Goal: Transaction & Acquisition: Purchase product/service

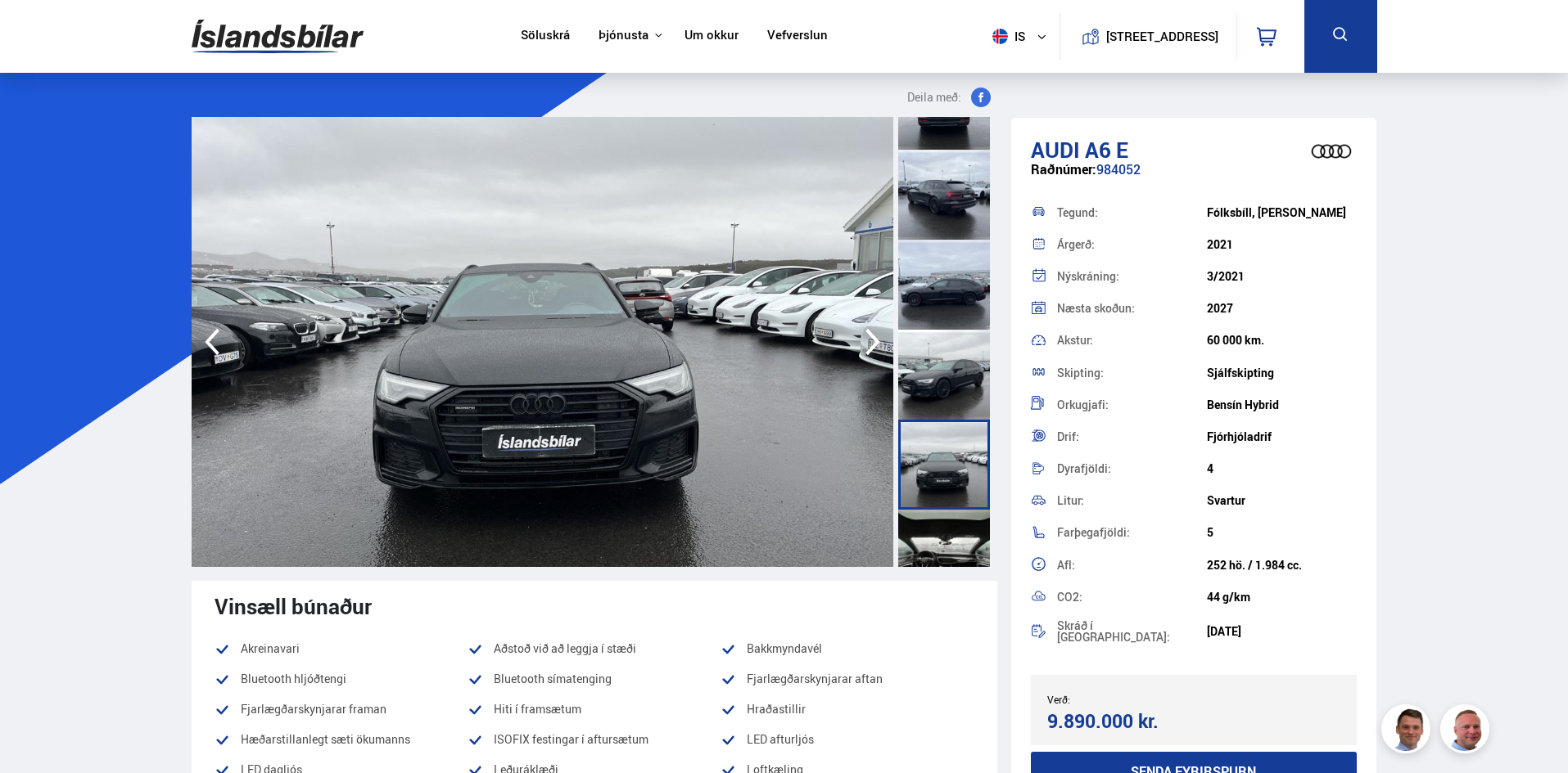
click at [1006, 37] on span "is" at bounding box center [1006, 37] width 41 height 15
click at [795, 26] on nav "Söluskrá Þjónusta Íslandsbílar Kaupumbila.is Íslandsvörn Leiðbeiningar Um okkur…" at bounding box center [674, 36] width 337 height 73
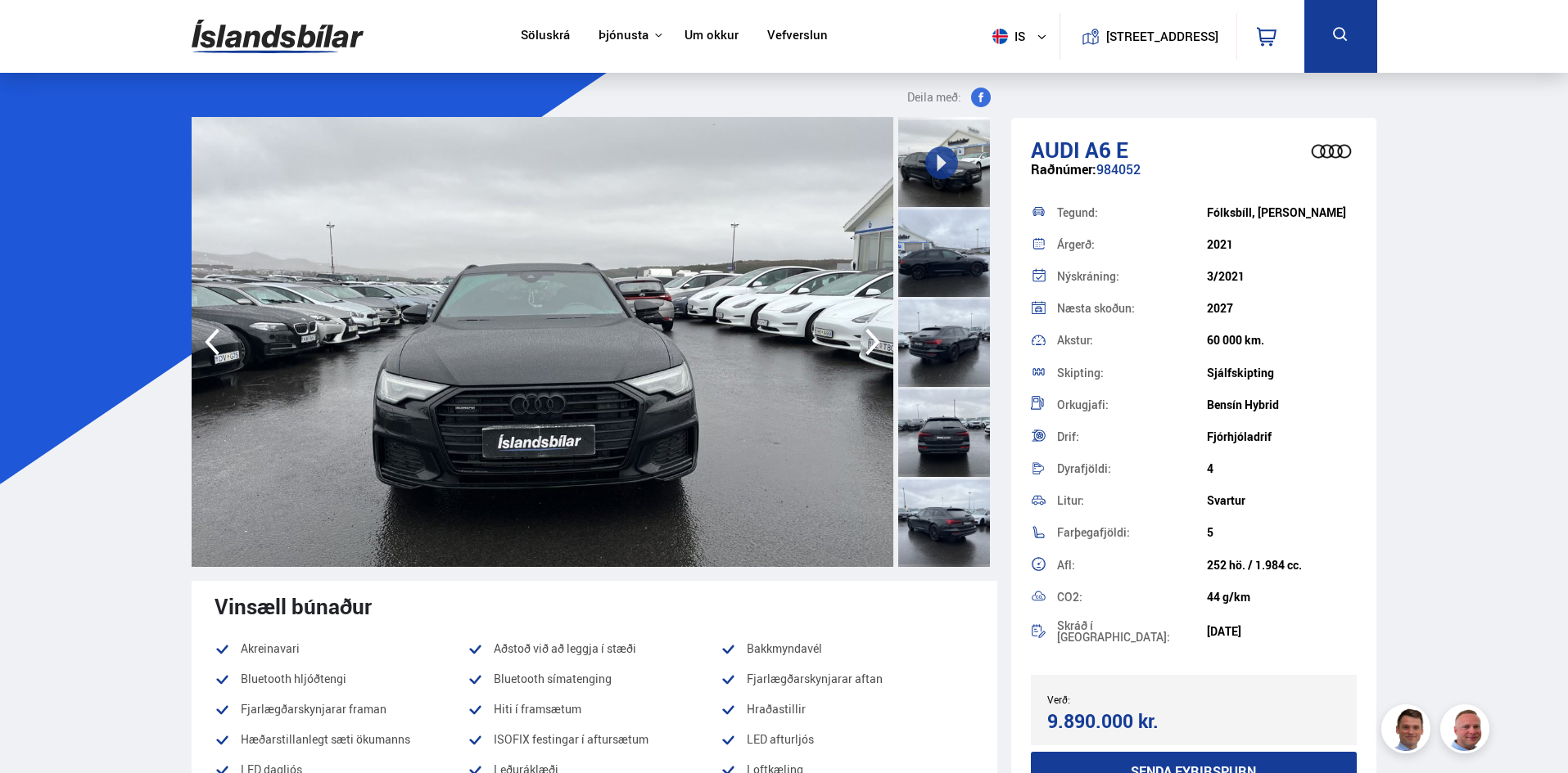
click at [868, 346] on icon "button" at bounding box center [872, 342] width 32 height 39
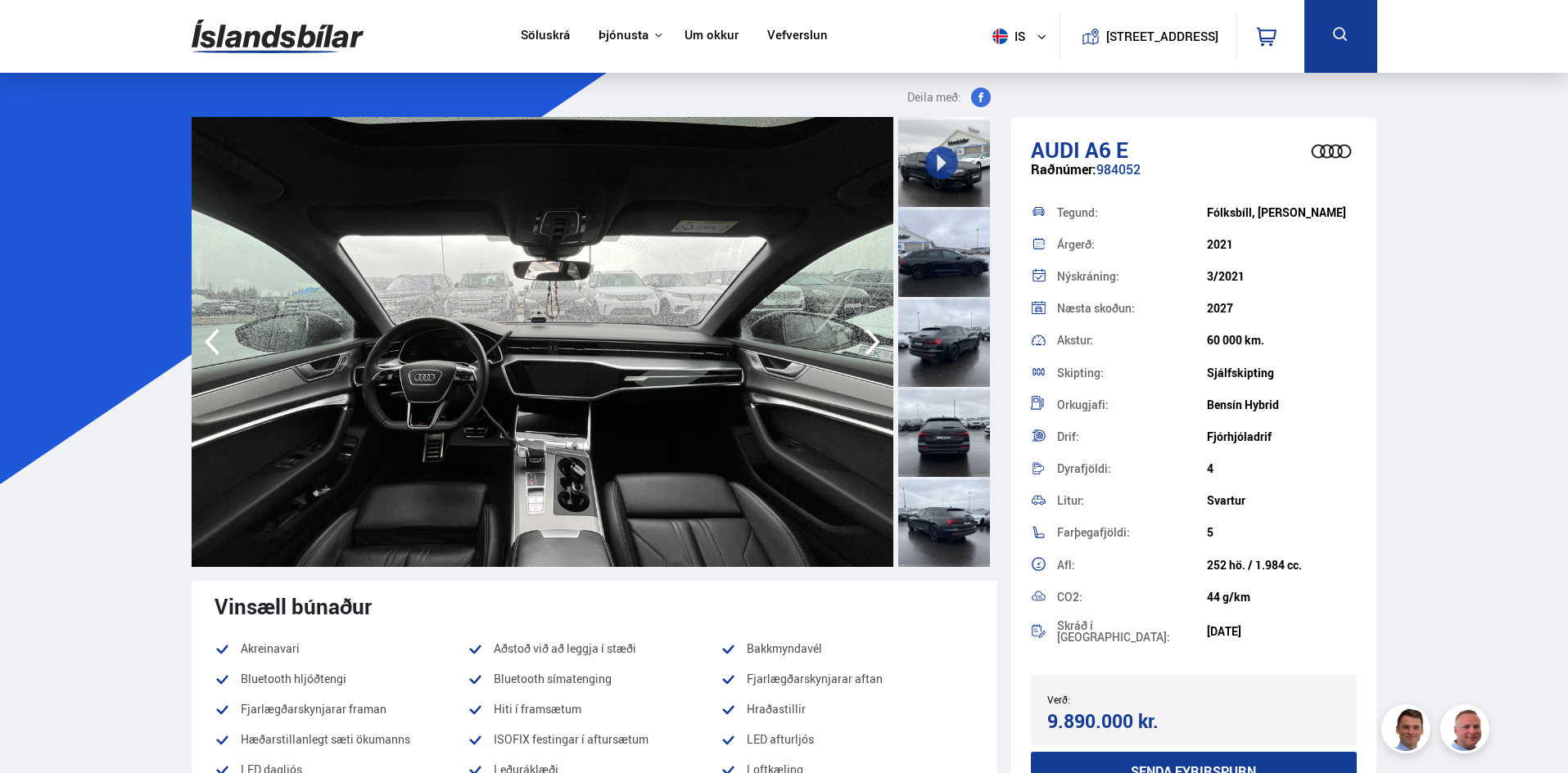
click at [866, 346] on icon "button" at bounding box center [872, 342] width 32 height 39
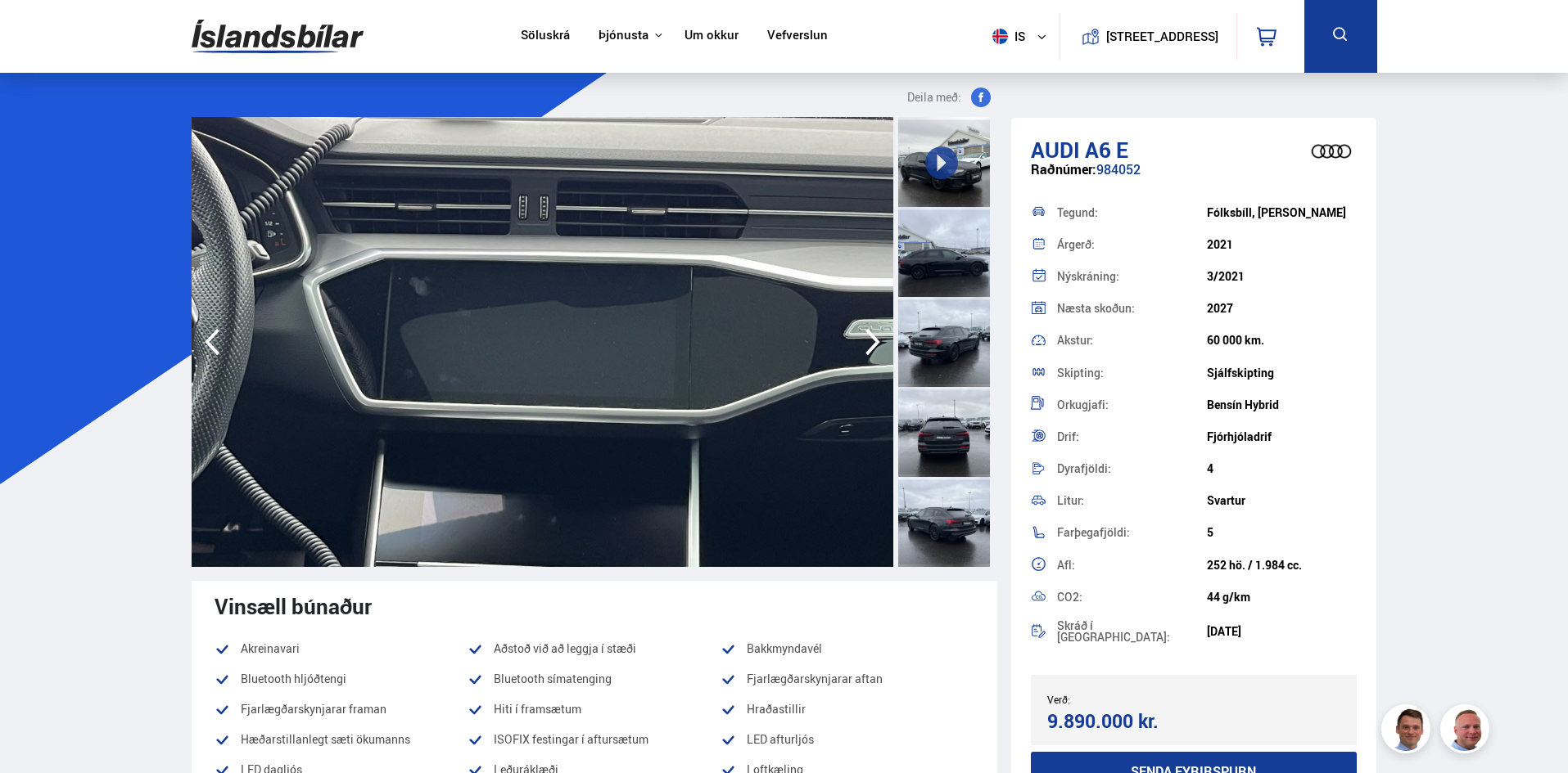
click at [866, 346] on icon "button" at bounding box center [872, 342] width 32 height 39
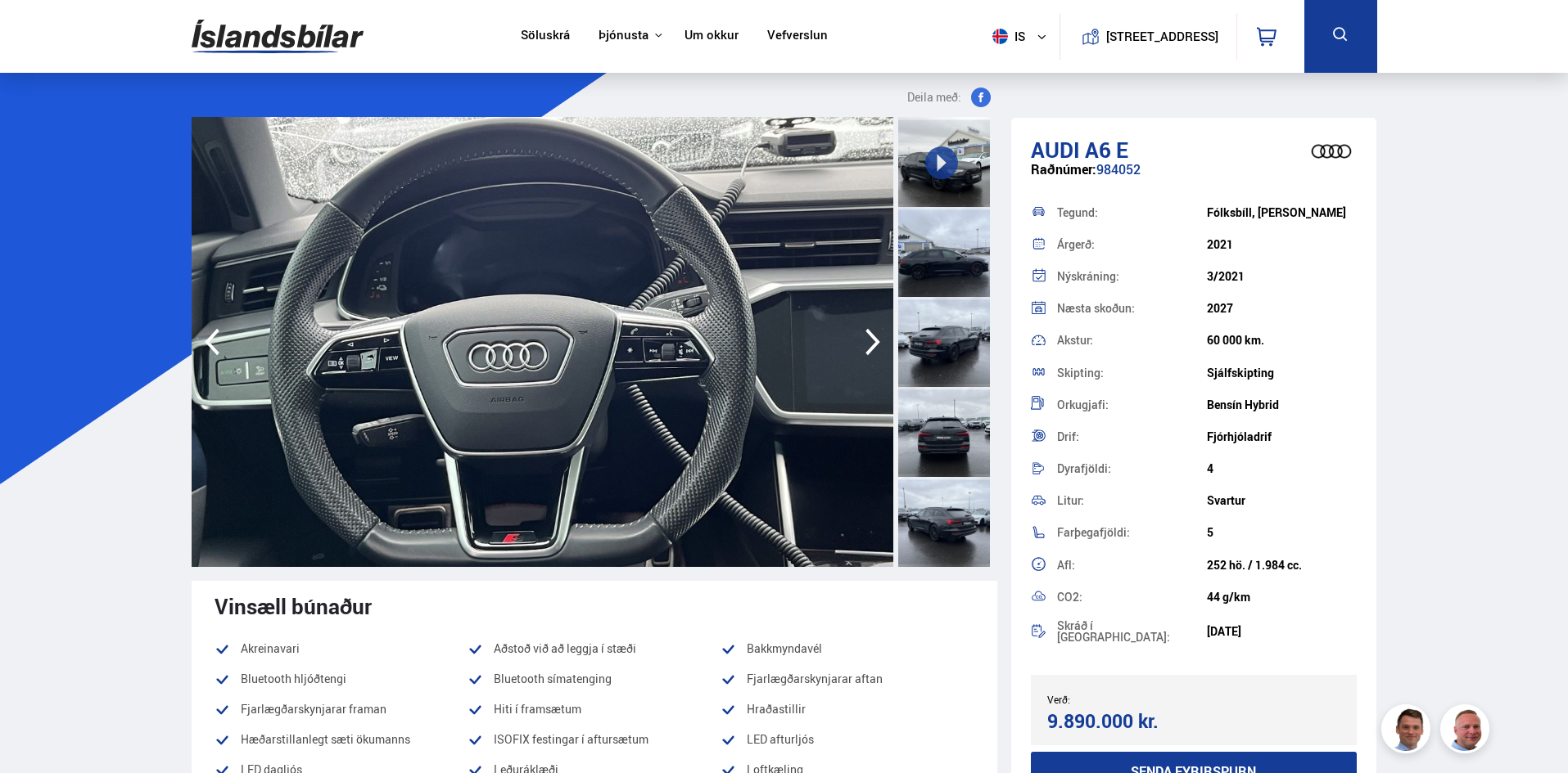
click at [866, 346] on icon "button" at bounding box center [872, 342] width 32 height 39
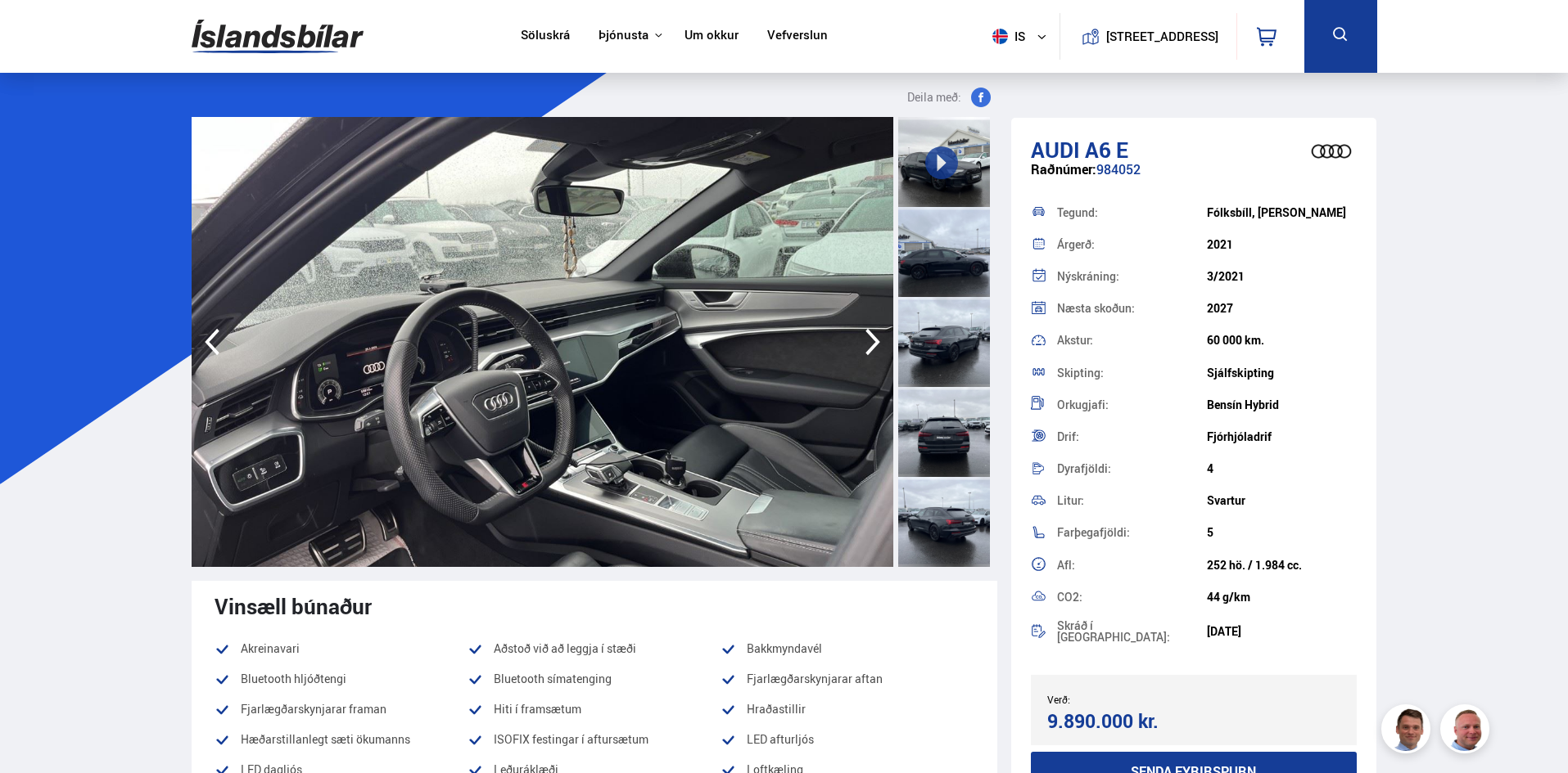
click at [866, 346] on icon "button" at bounding box center [872, 342] width 32 height 39
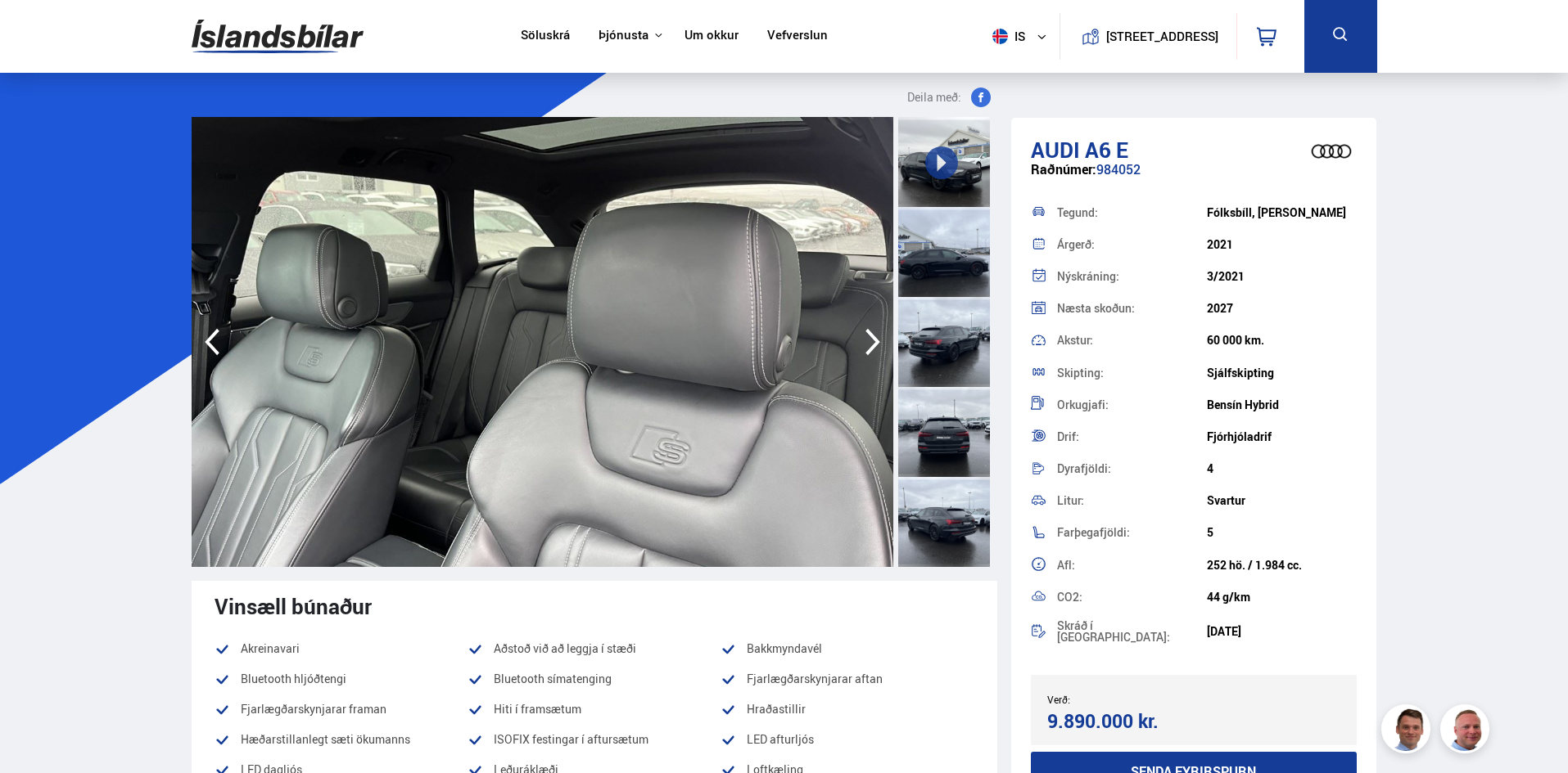
click at [866, 346] on icon "button" at bounding box center [872, 342] width 32 height 39
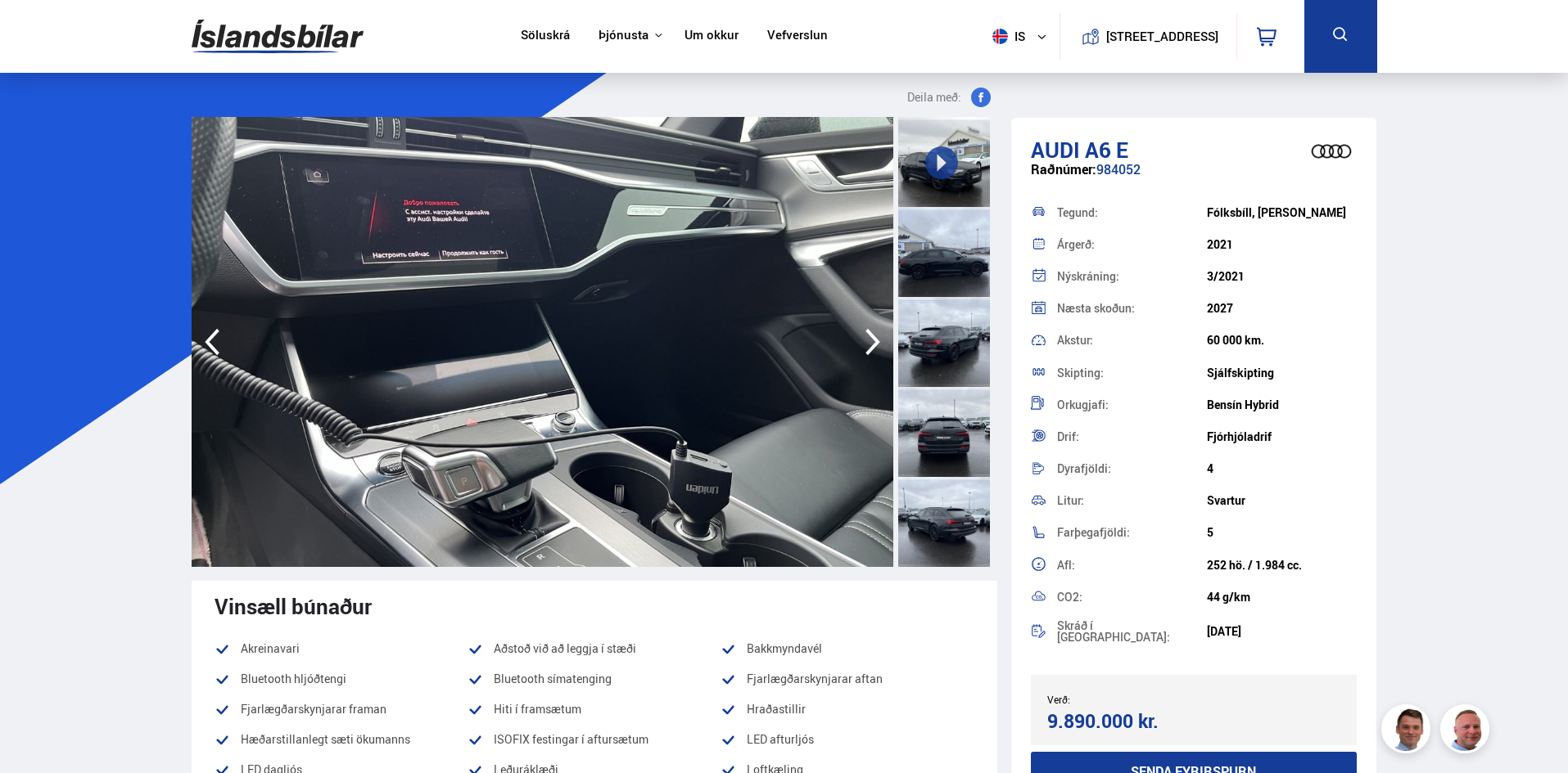
click at [866, 346] on icon "button" at bounding box center [872, 342] width 32 height 39
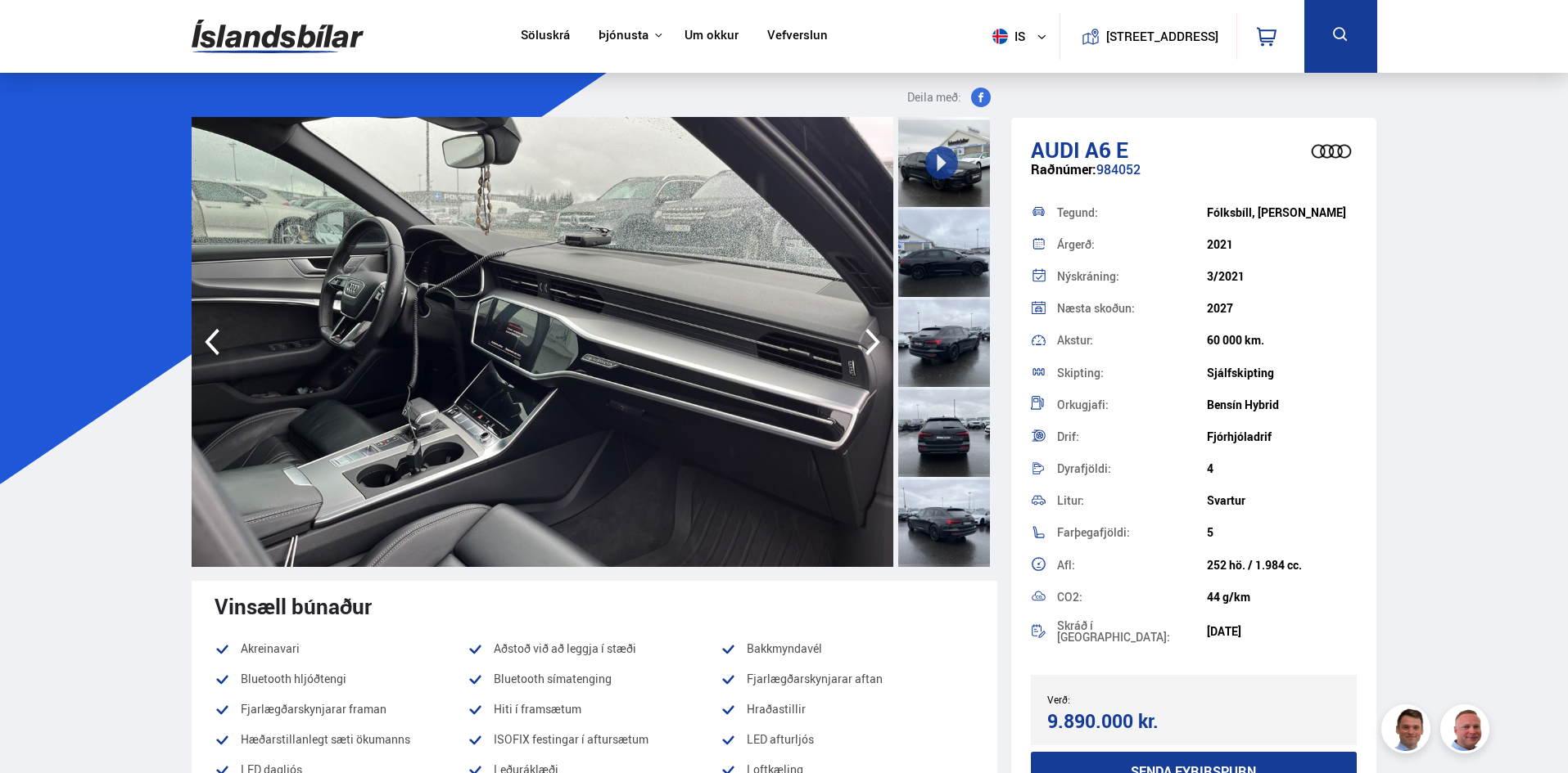
click at [866, 346] on icon "button" at bounding box center [872, 342] width 32 height 39
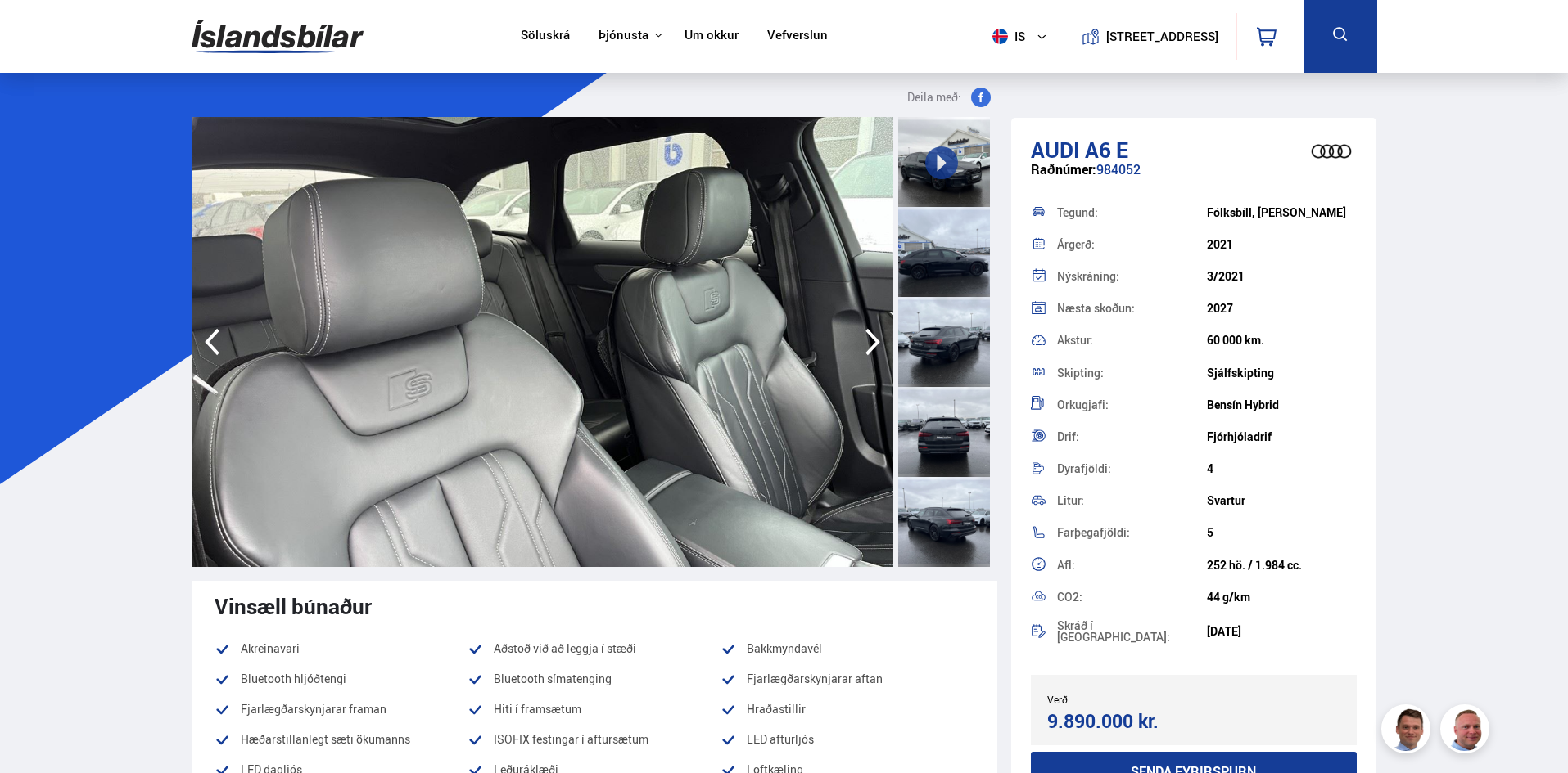
click at [866, 346] on icon "button" at bounding box center [872, 342] width 32 height 39
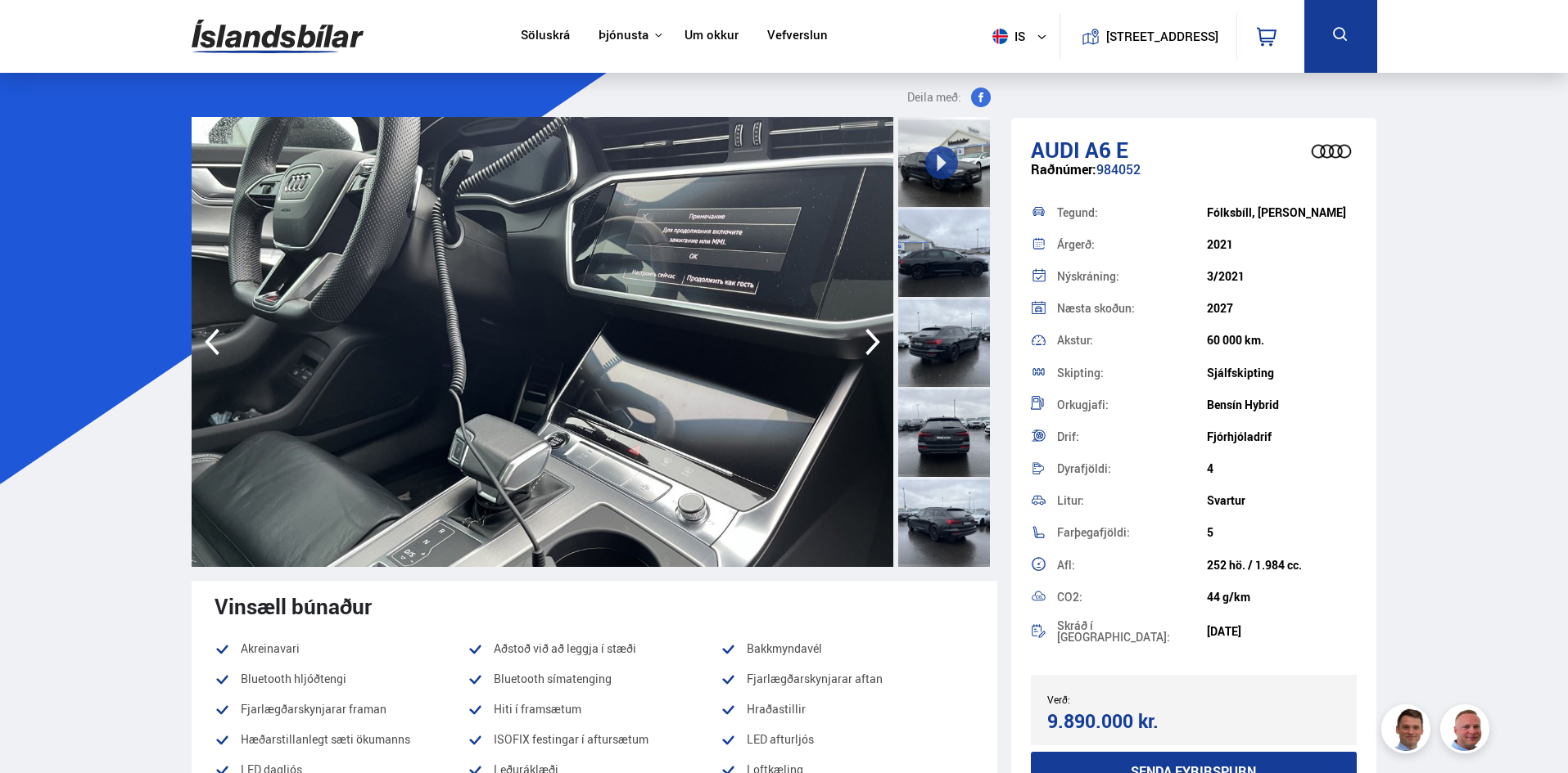
click at [881, 338] on icon "button" at bounding box center [872, 342] width 32 height 39
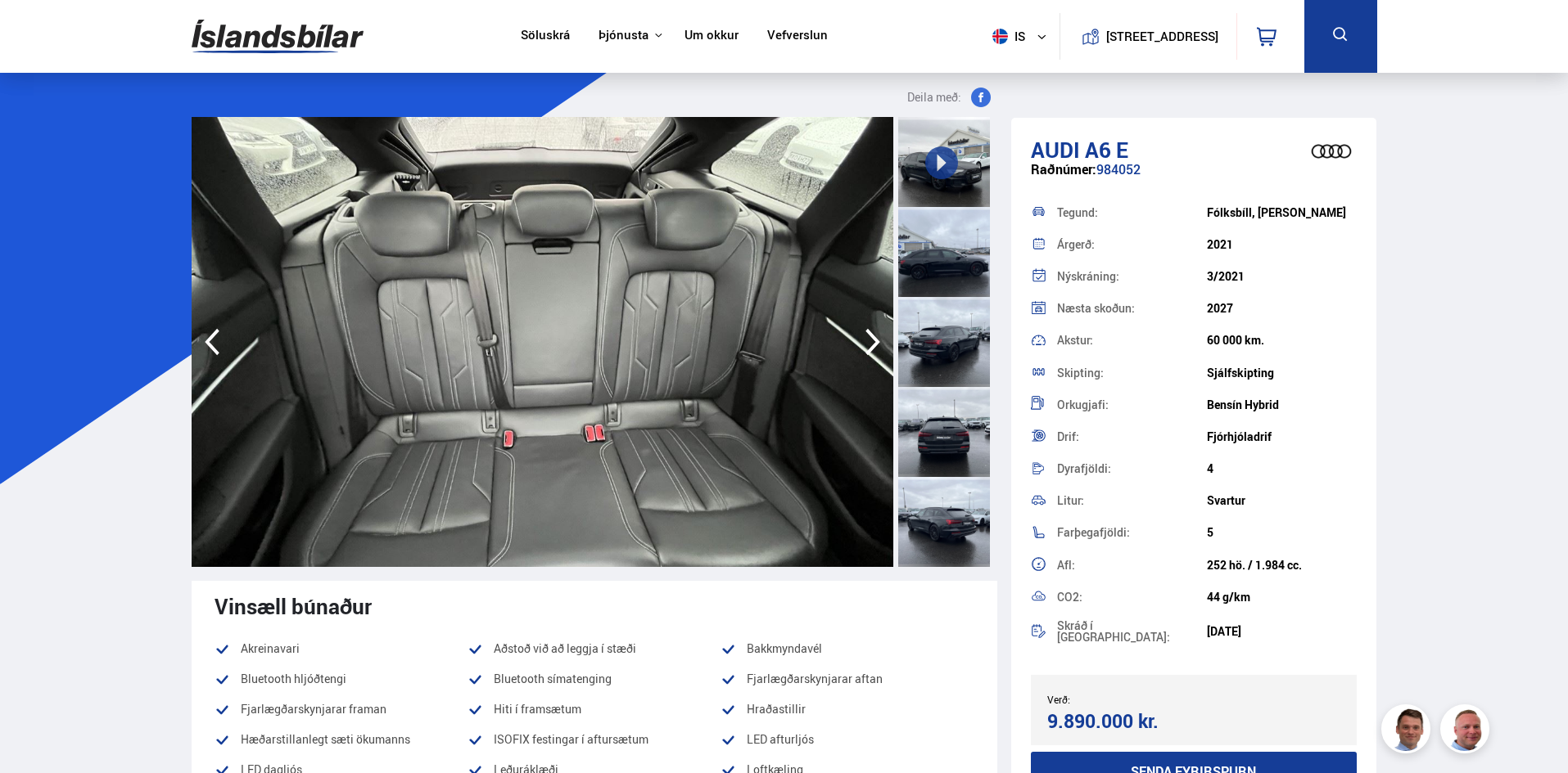
click at [875, 345] on icon "button" at bounding box center [872, 343] width 15 height 27
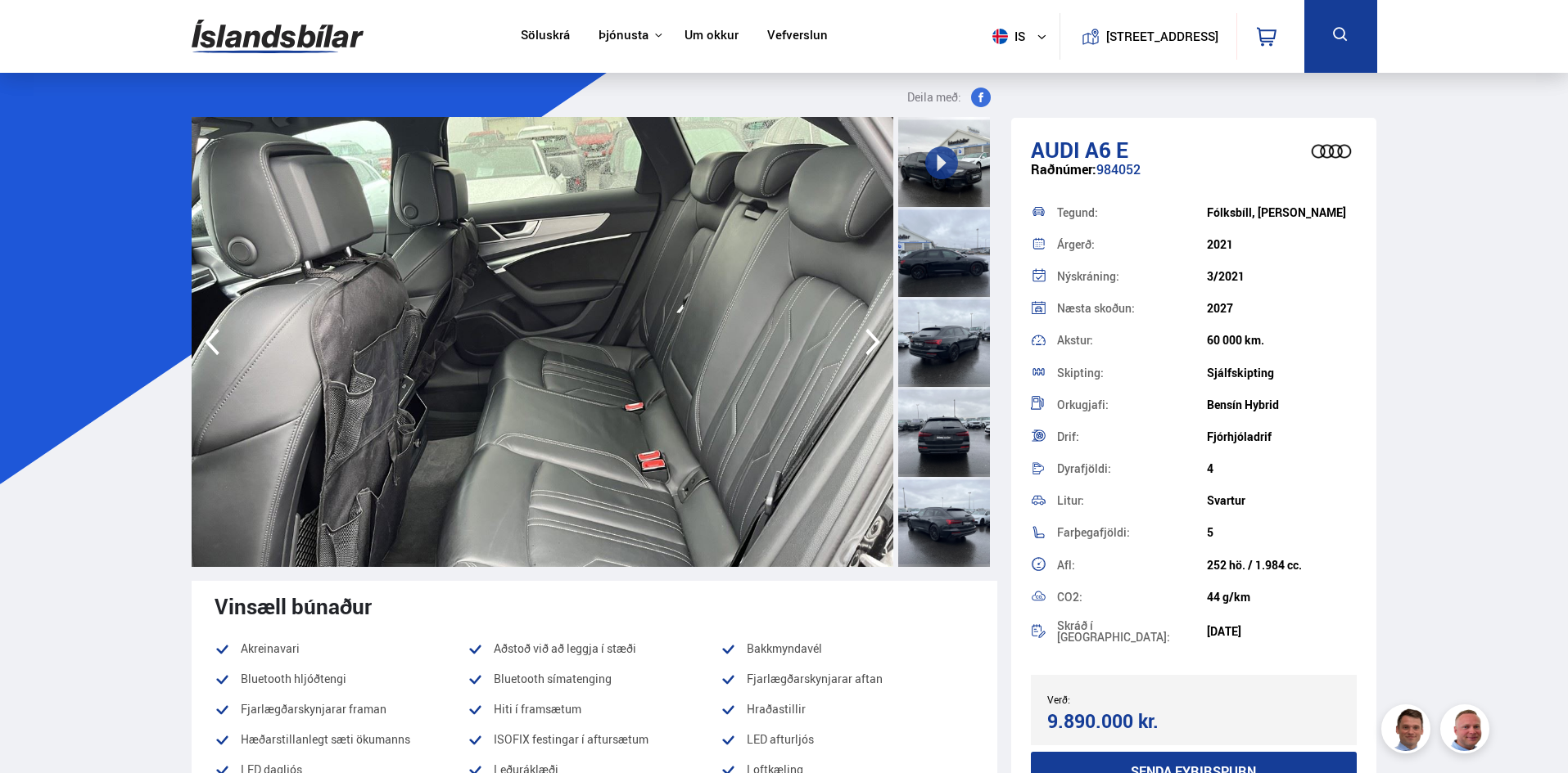
click at [875, 345] on icon "button" at bounding box center [872, 343] width 15 height 27
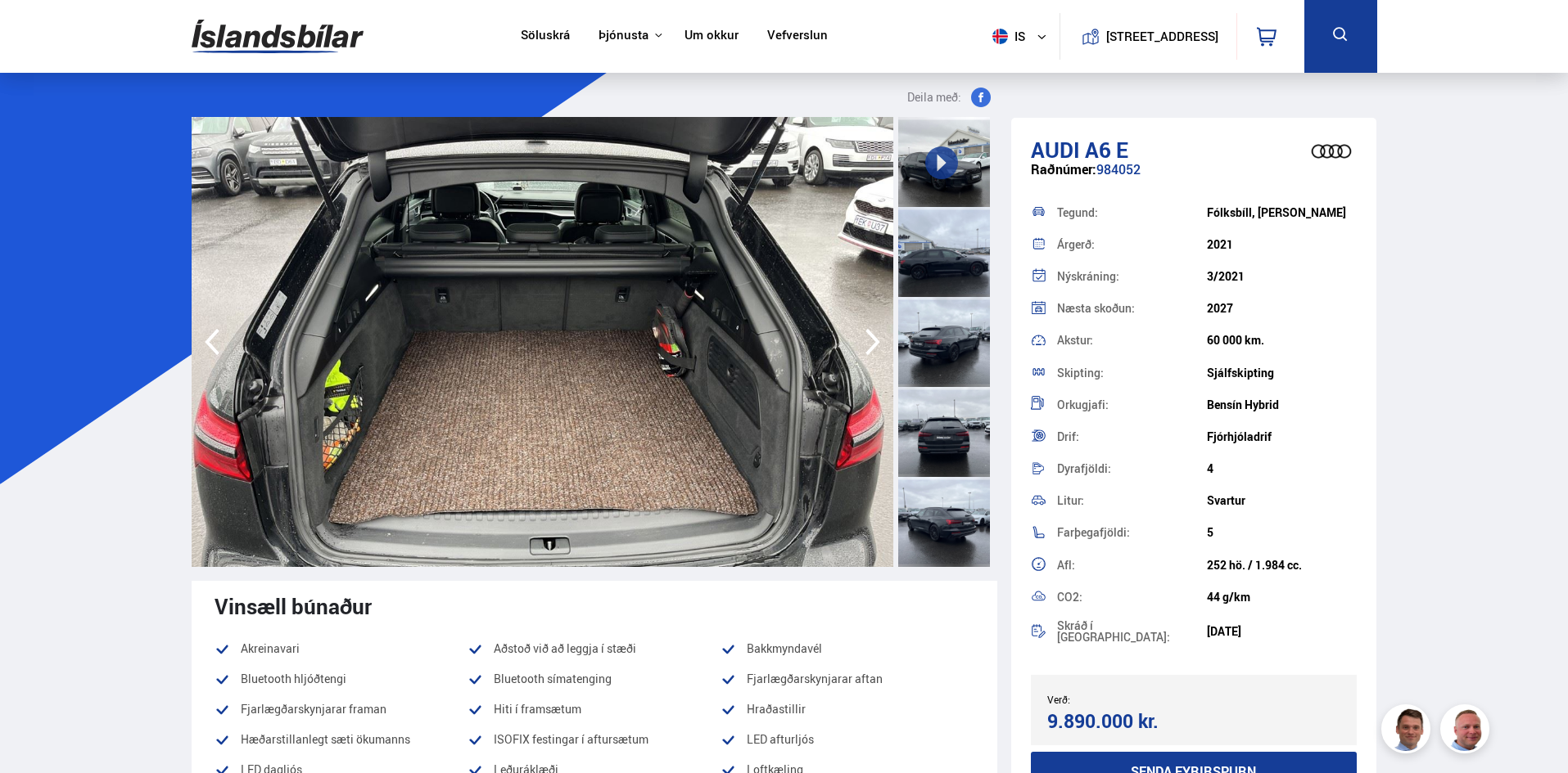
click at [871, 345] on icon "button" at bounding box center [872, 342] width 32 height 39
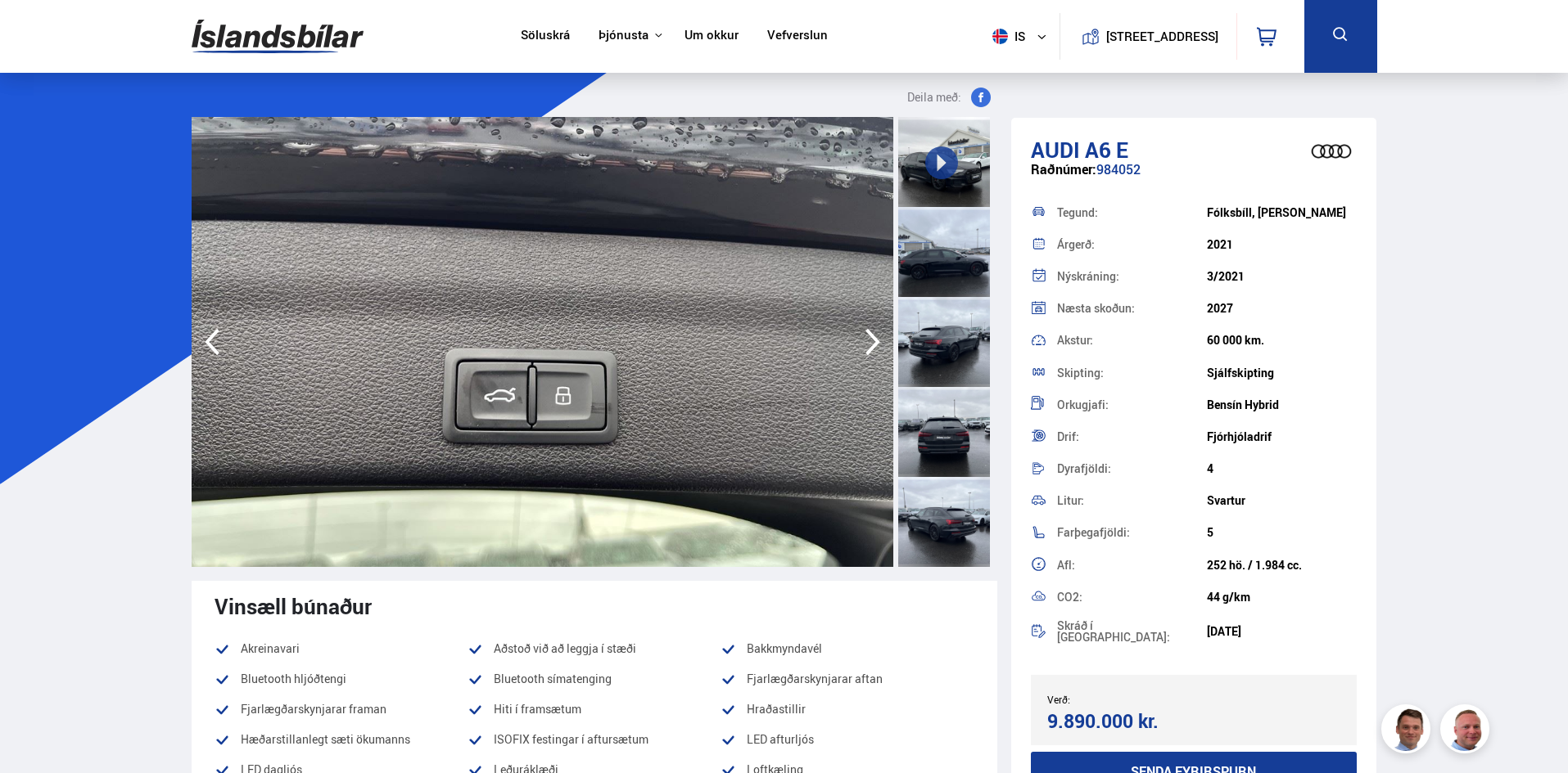
click at [871, 345] on icon "button" at bounding box center [872, 342] width 32 height 39
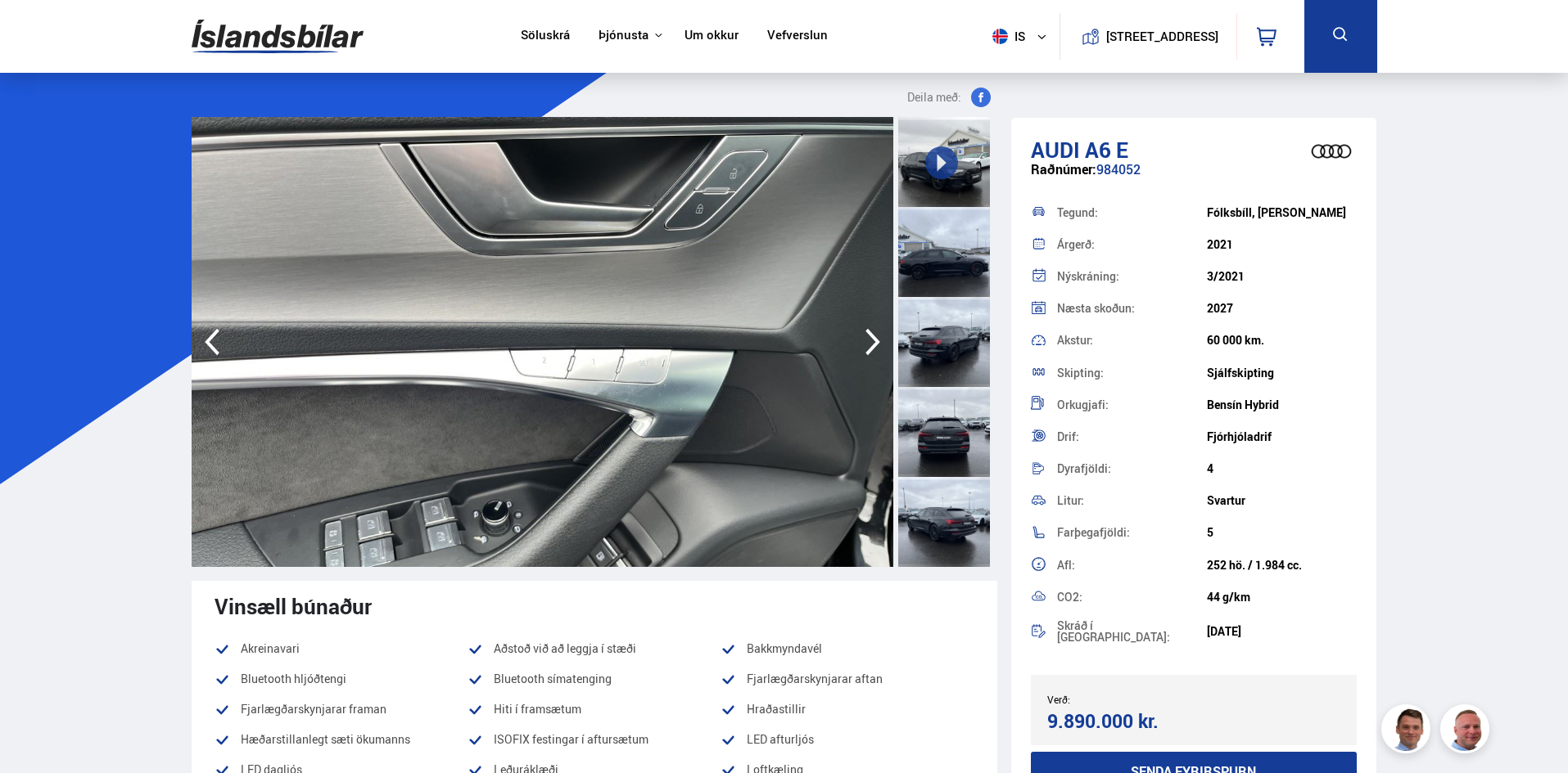
click at [871, 345] on icon "button" at bounding box center [872, 342] width 32 height 39
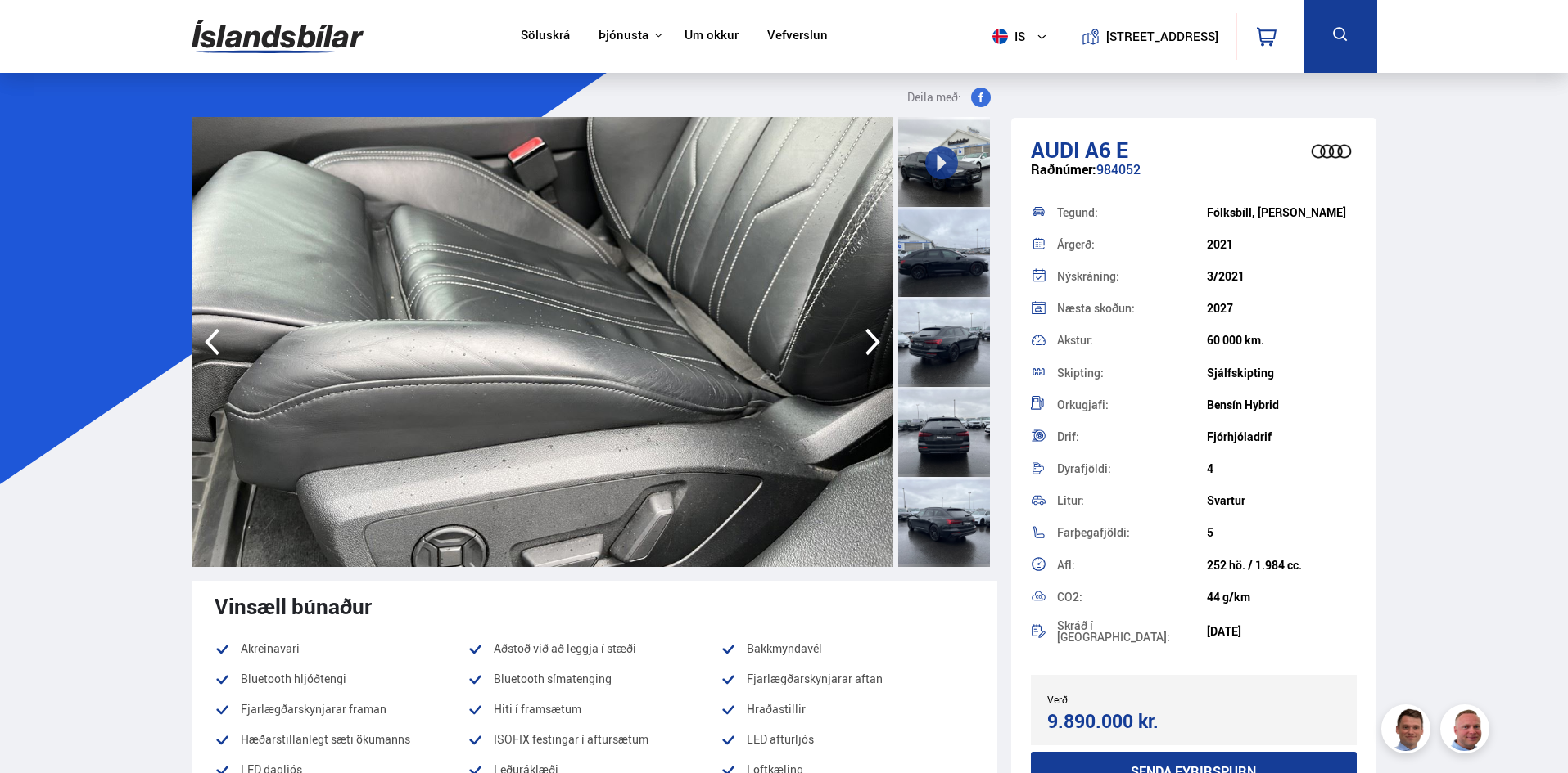
click at [871, 345] on icon "button" at bounding box center [872, 342] width 32 height 39
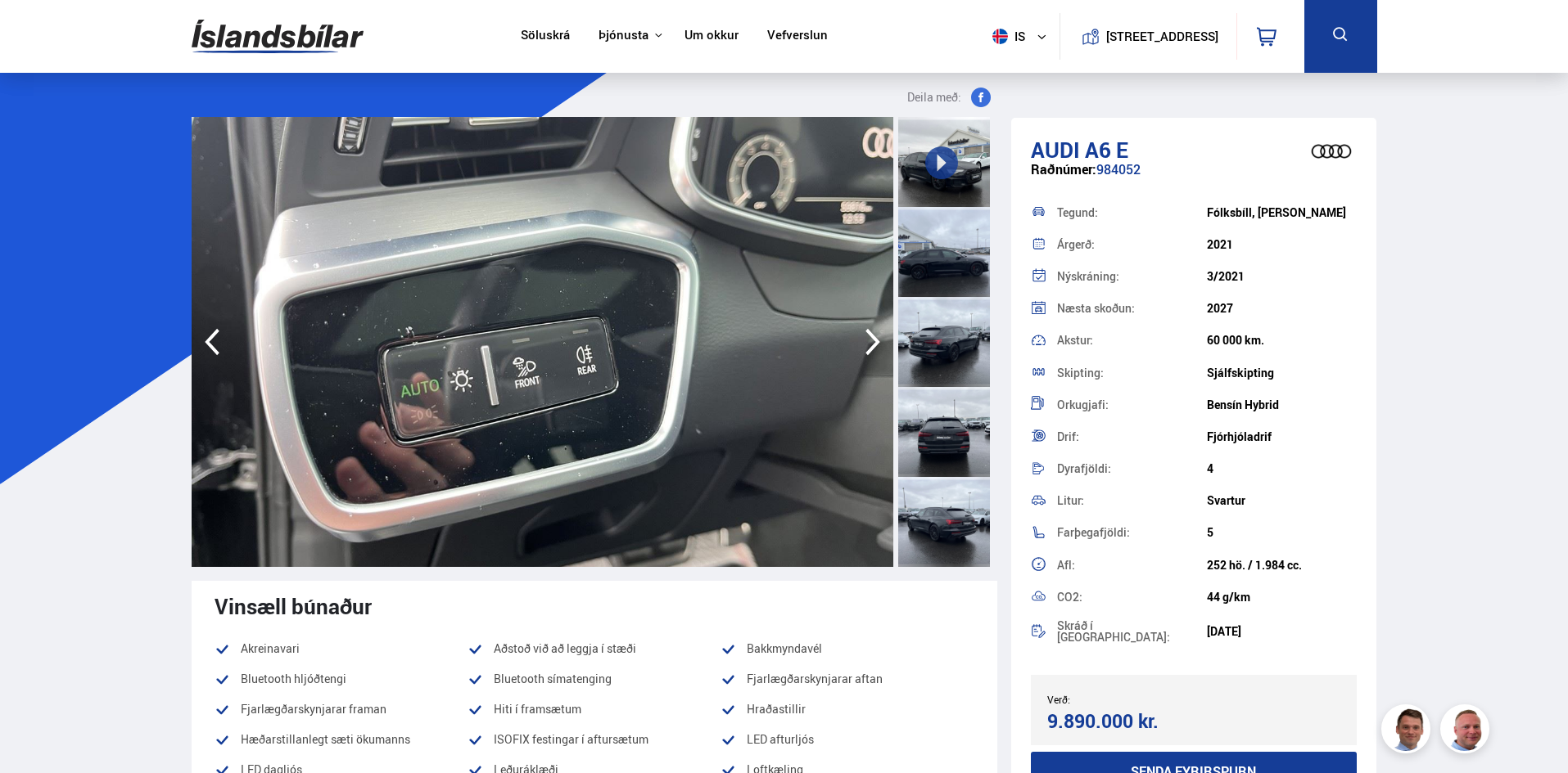
click at [871, 345] on icon "button" at bounding box center [872, 342] width 32 height 39
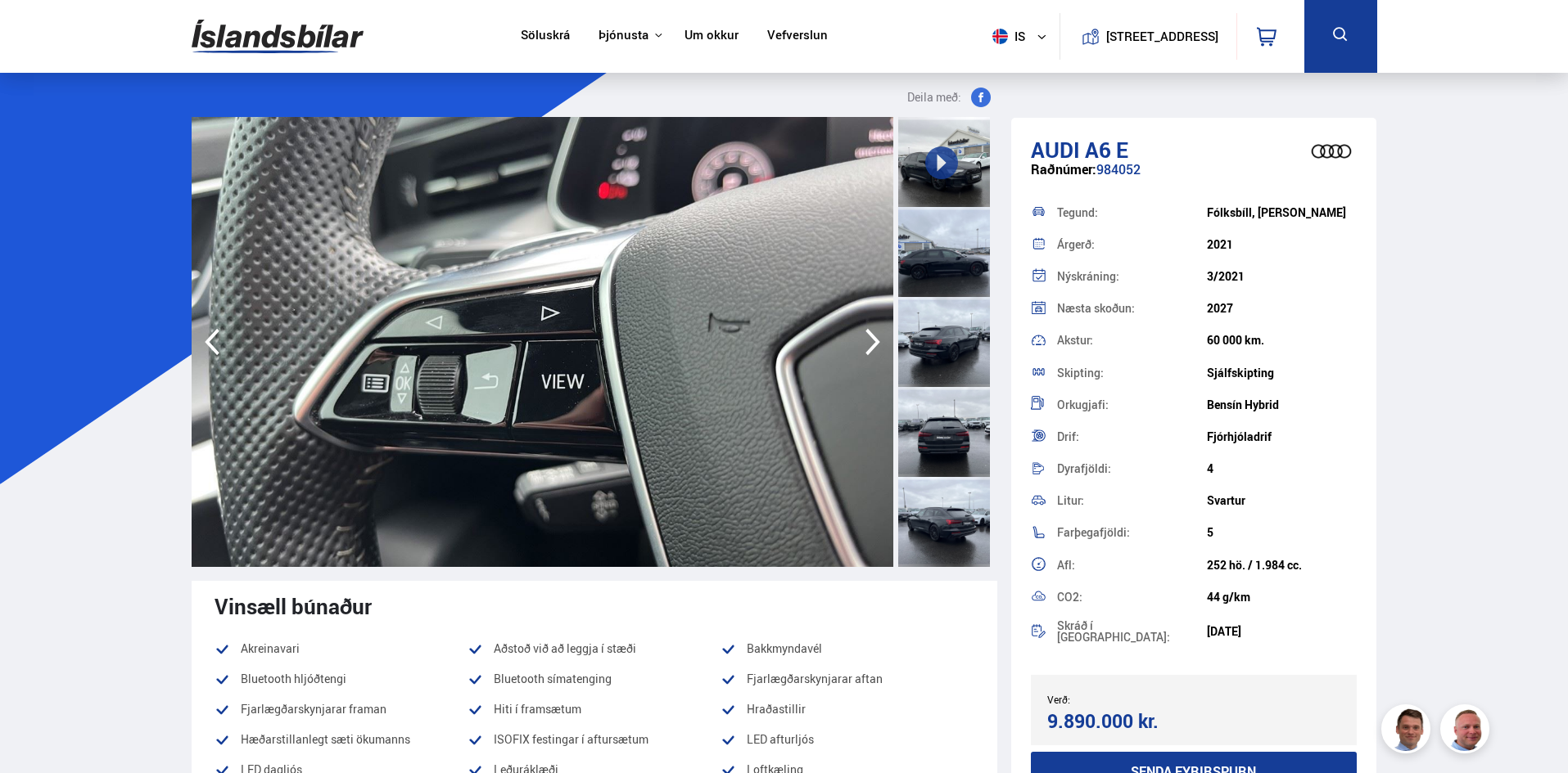
click at [871, 345] on icon "button" at bounding box center [872, 342] width 32 height 39
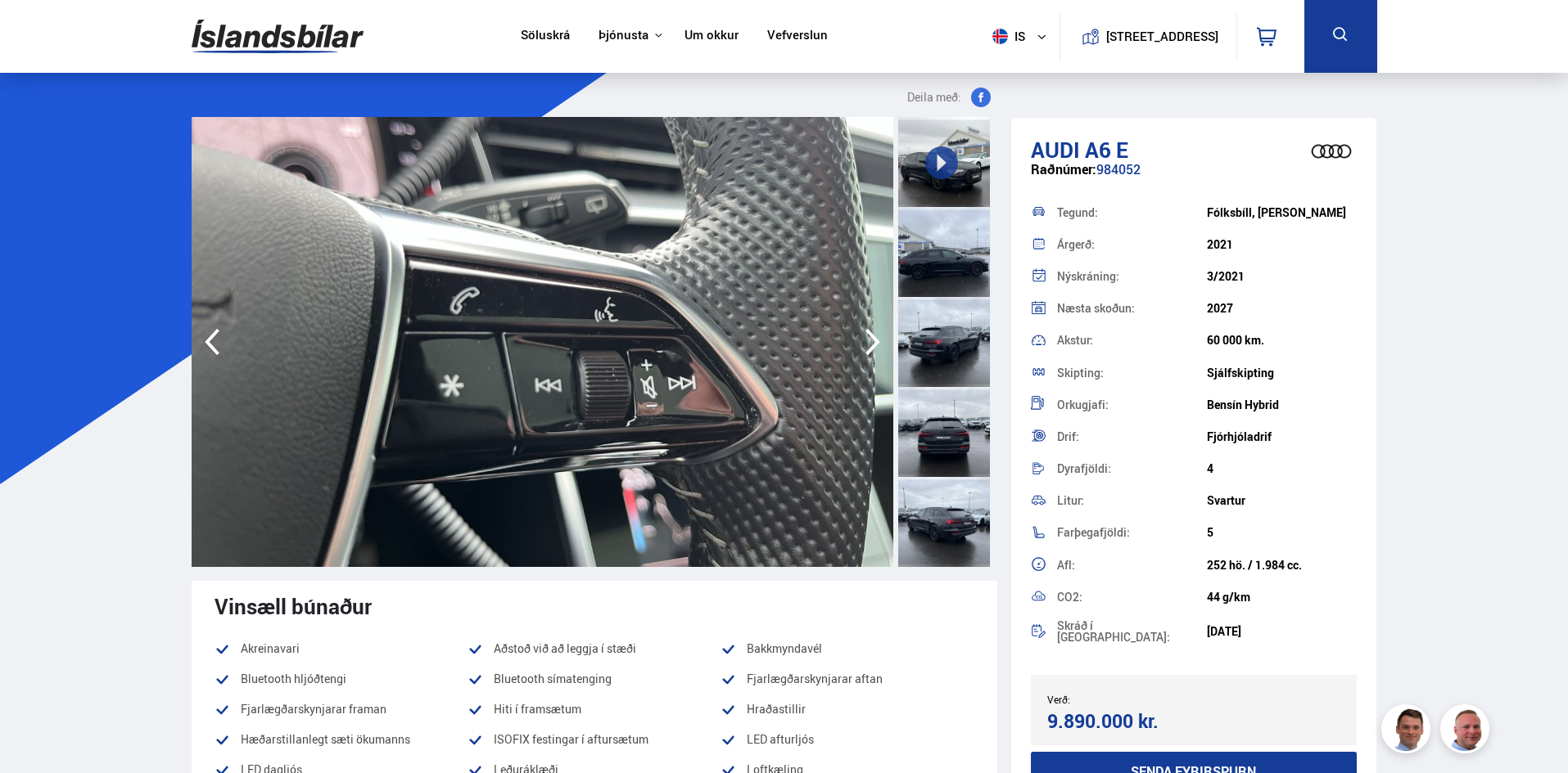
click at [871, 345] on icon "button" at bounding box center [872, 342] width 32 height 39
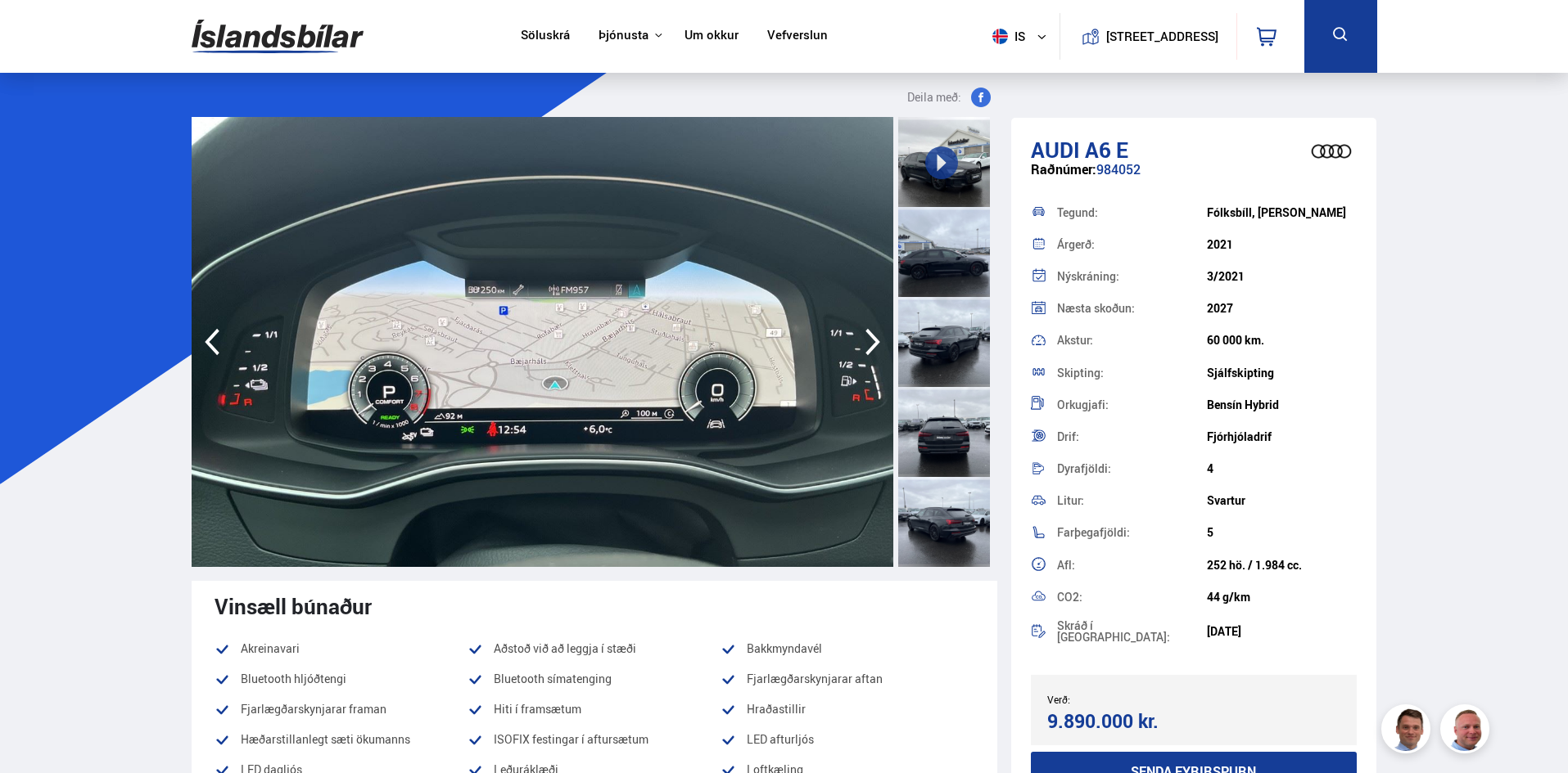
click at [871, 345] on icon "button" at bounding box center [872, 342] width 32 height 39
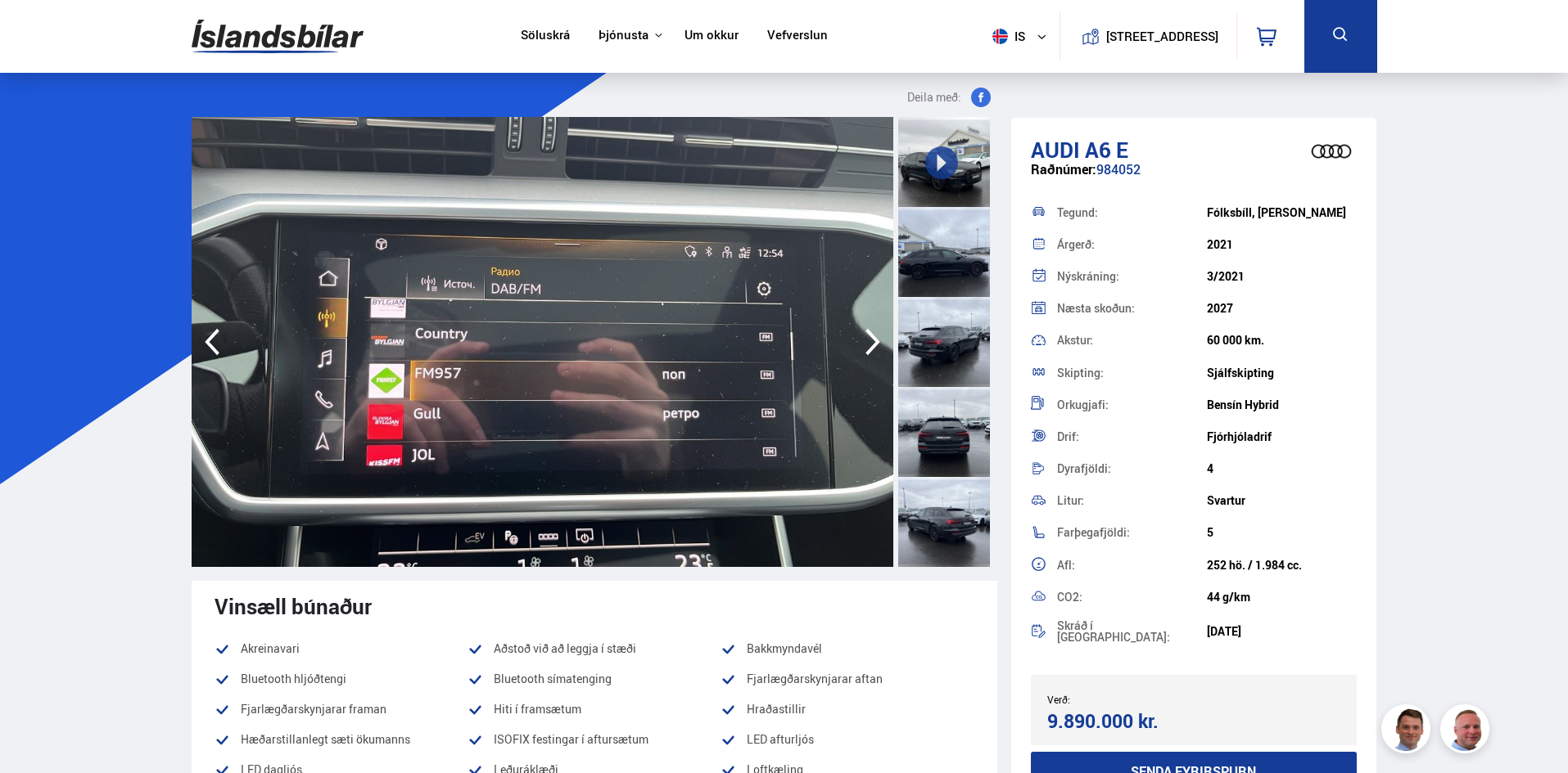
click at [871, 345] on icon "button" at bounding box center [872, 342] width 32 height 39
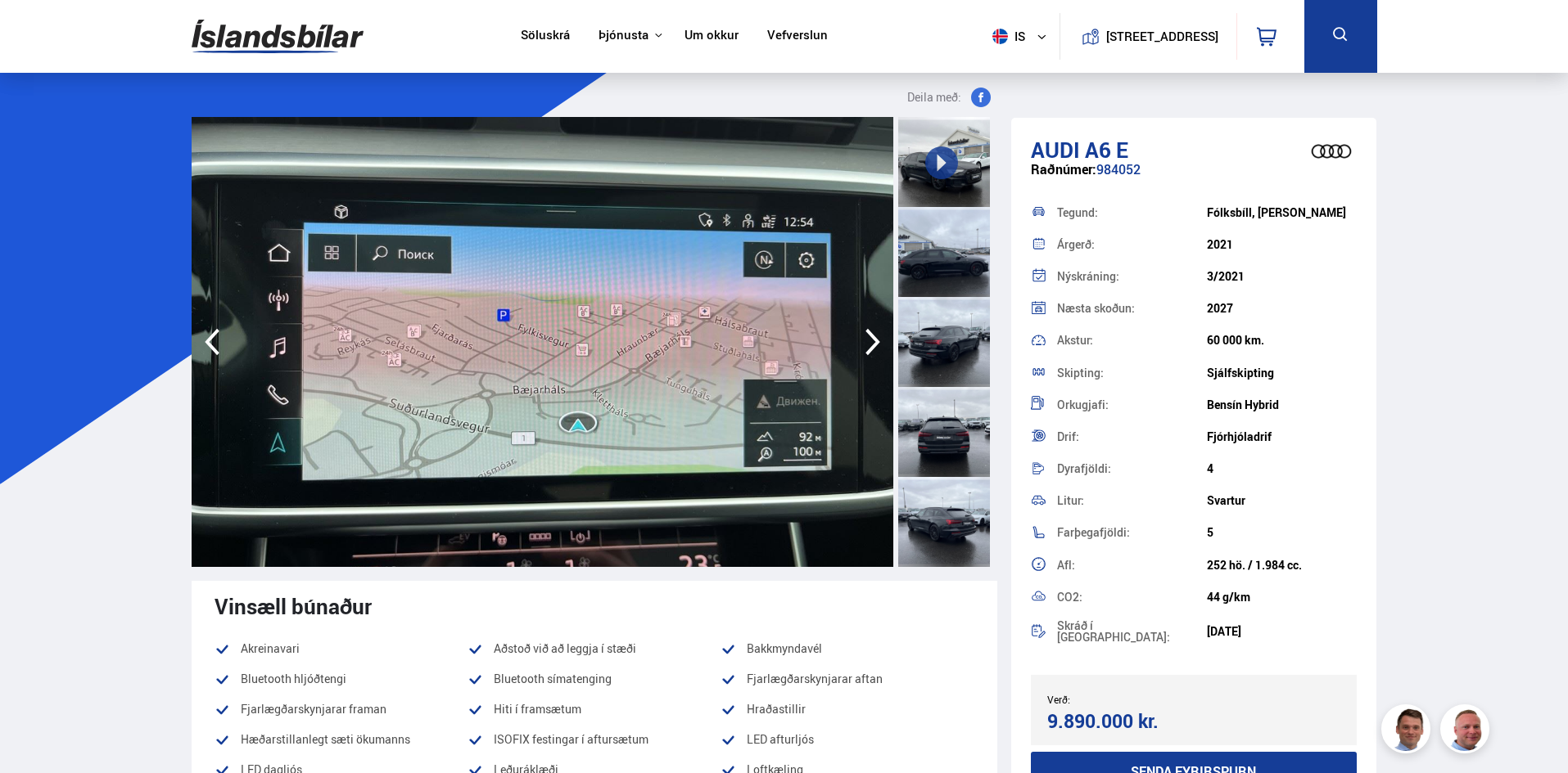
click at [871, 345] on icon "button" at bounding box center [872, 342] width 32 height 39
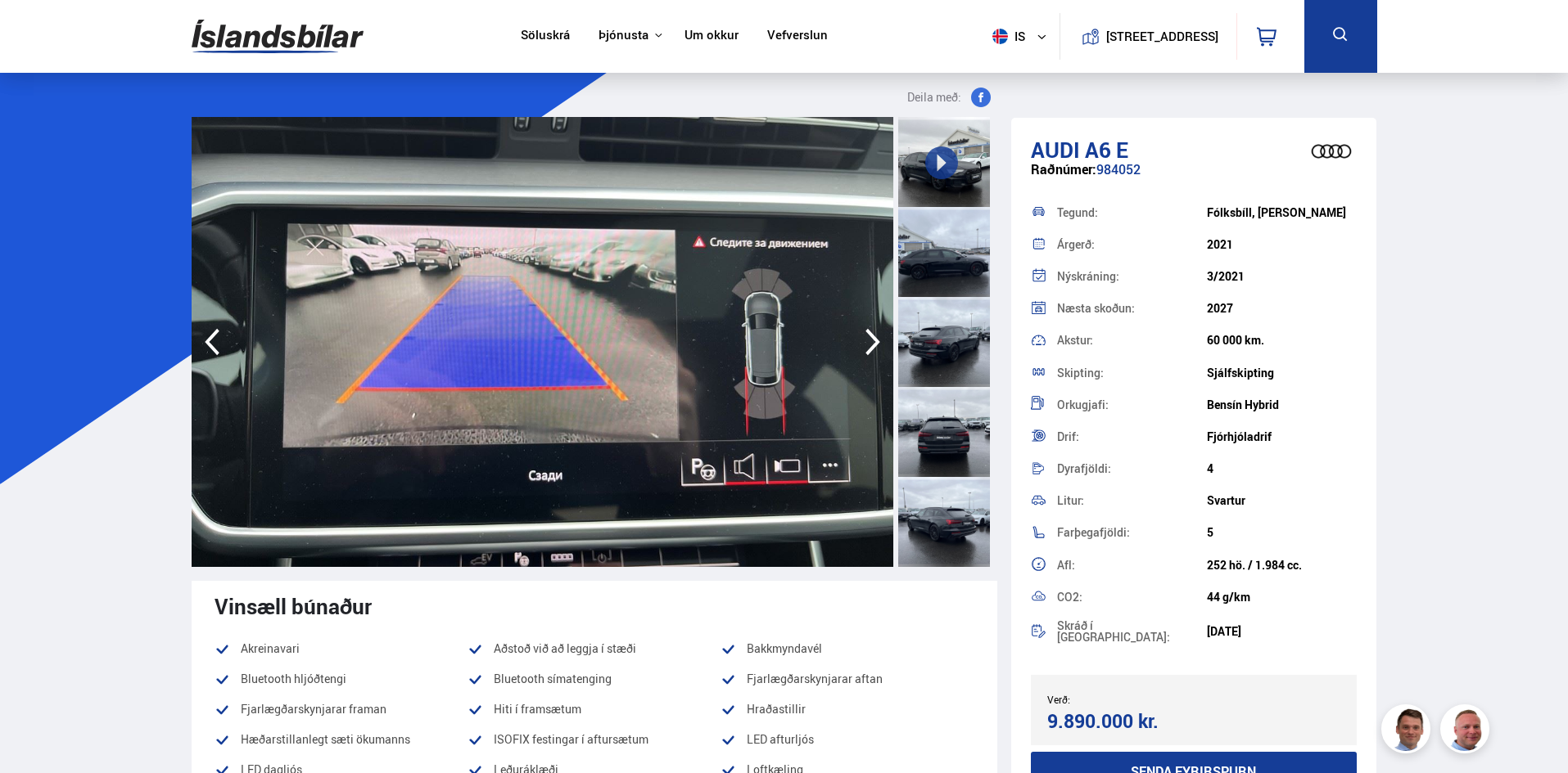
click at [871, 345] on icon "button" at bounding box center [872, 342] width 32 height 39
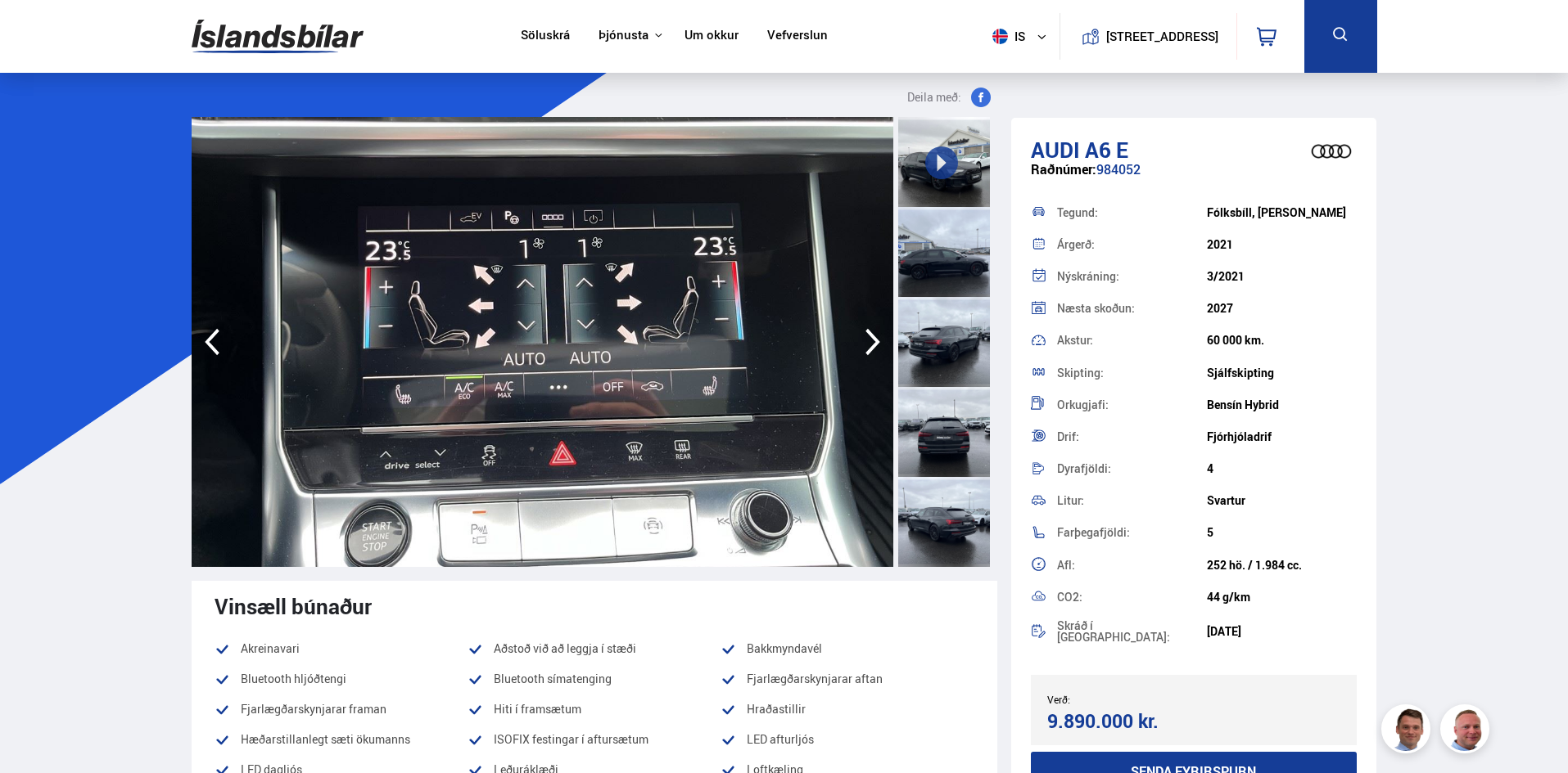
click at [871, 345] on icon "button" at bounding box center [872, 342] width 32 height 39
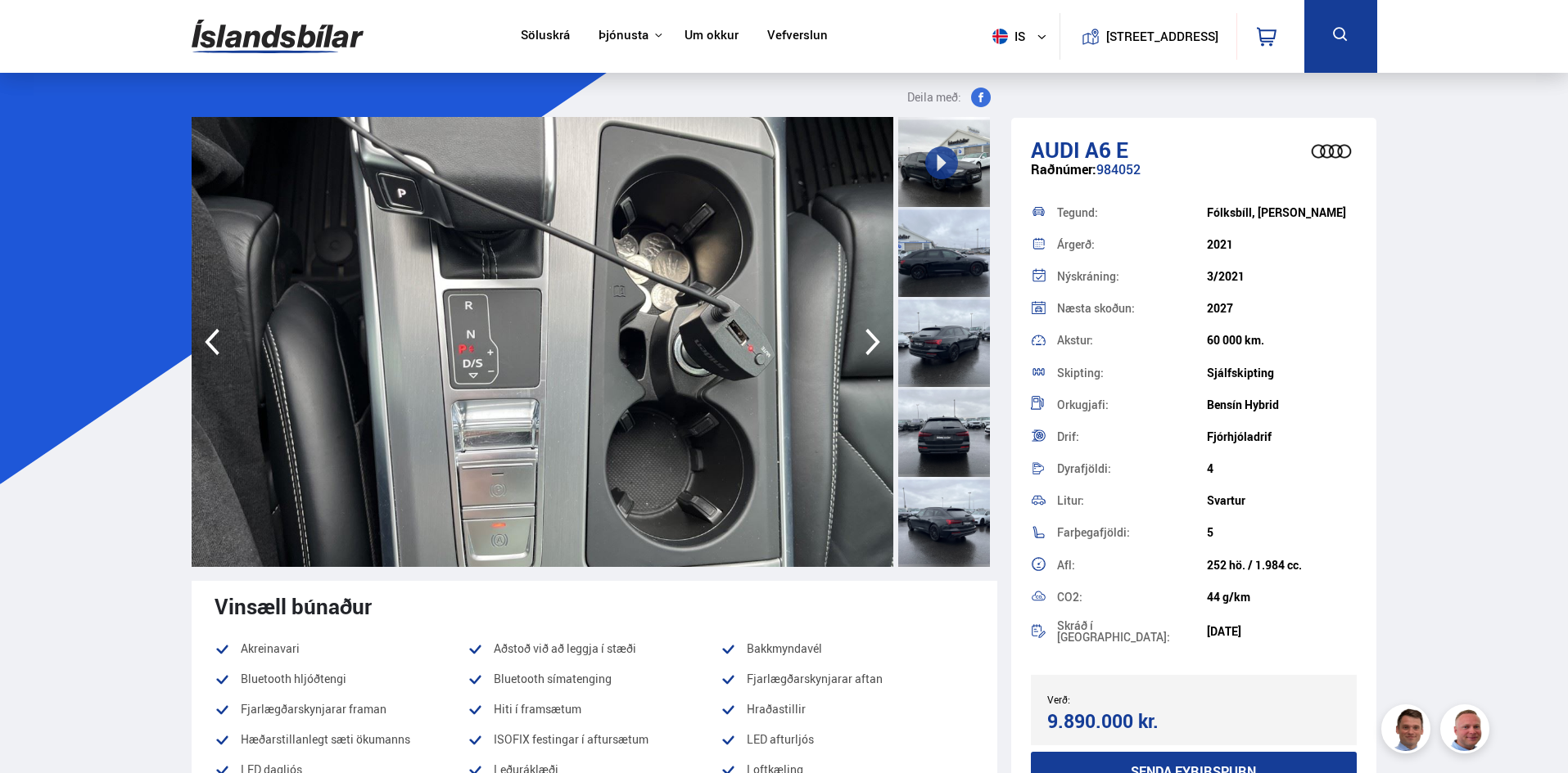
click at [871, 345] on icon "button" at bounding box center [872, 342] width 32 height 39
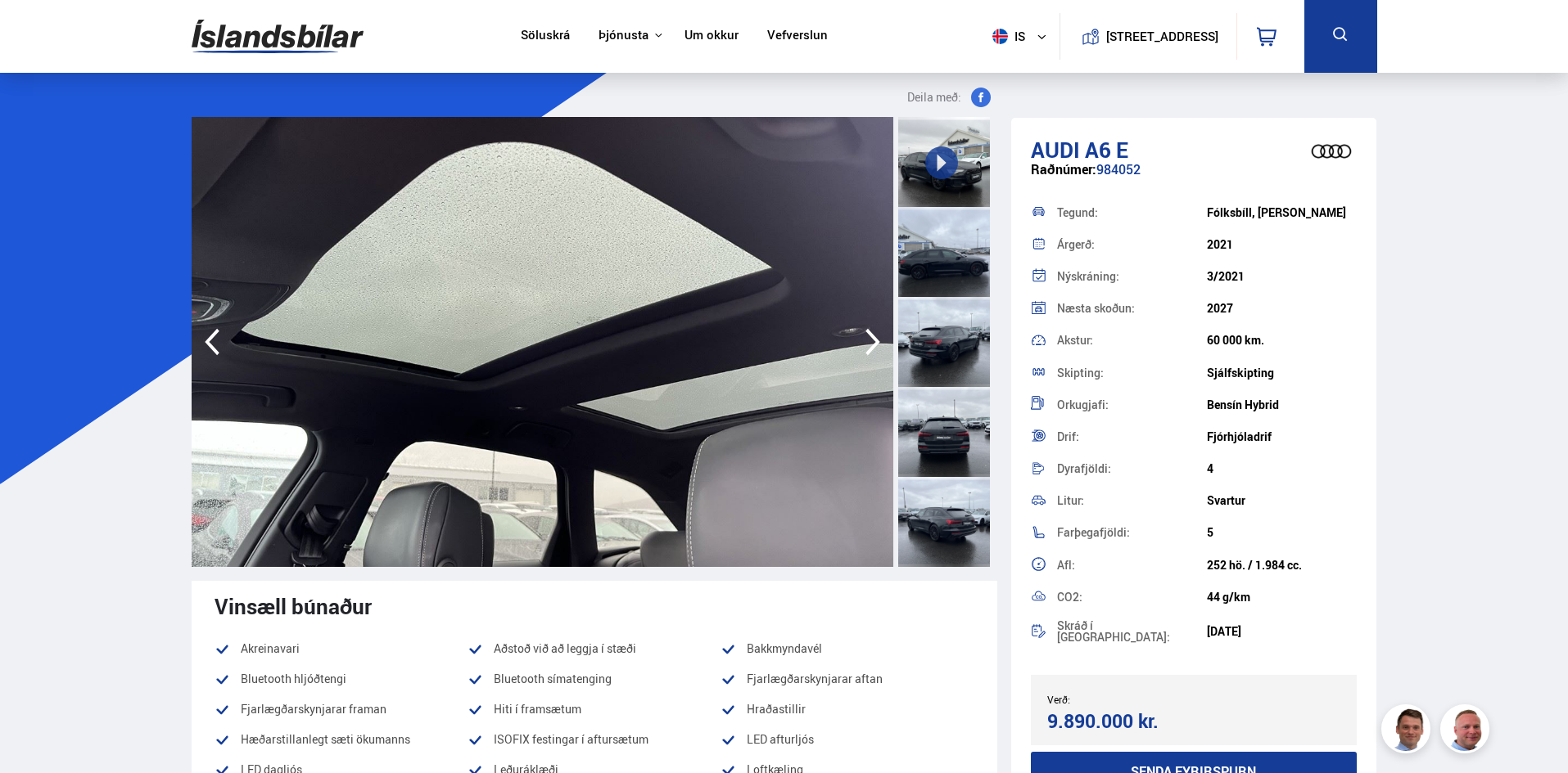
click at [871, 345] on icon "button" at bounding box center [872, 342] width 32 height 39
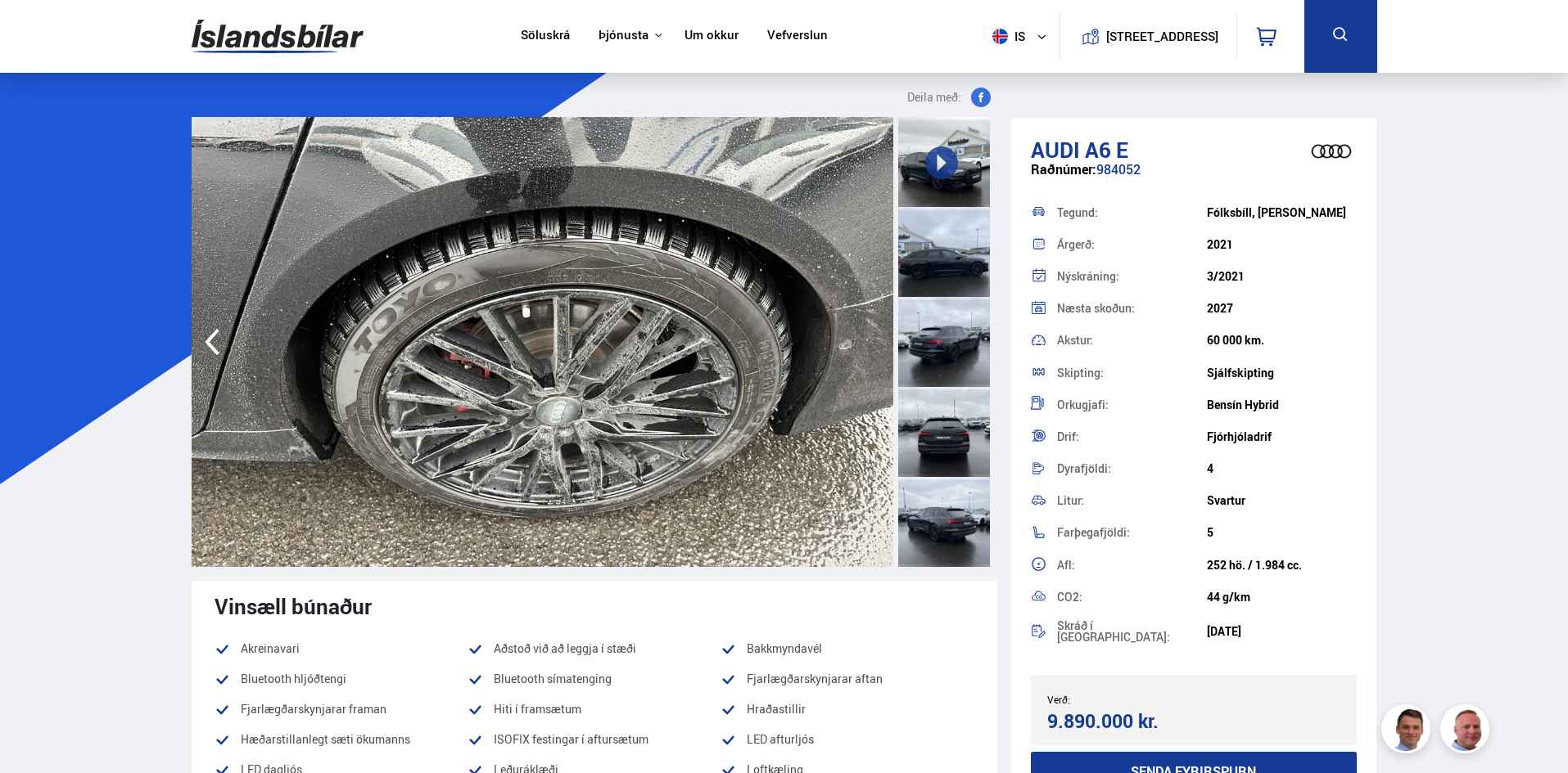
click at [871, 345] on img at bounding box center [542, 342] width 702 height 450
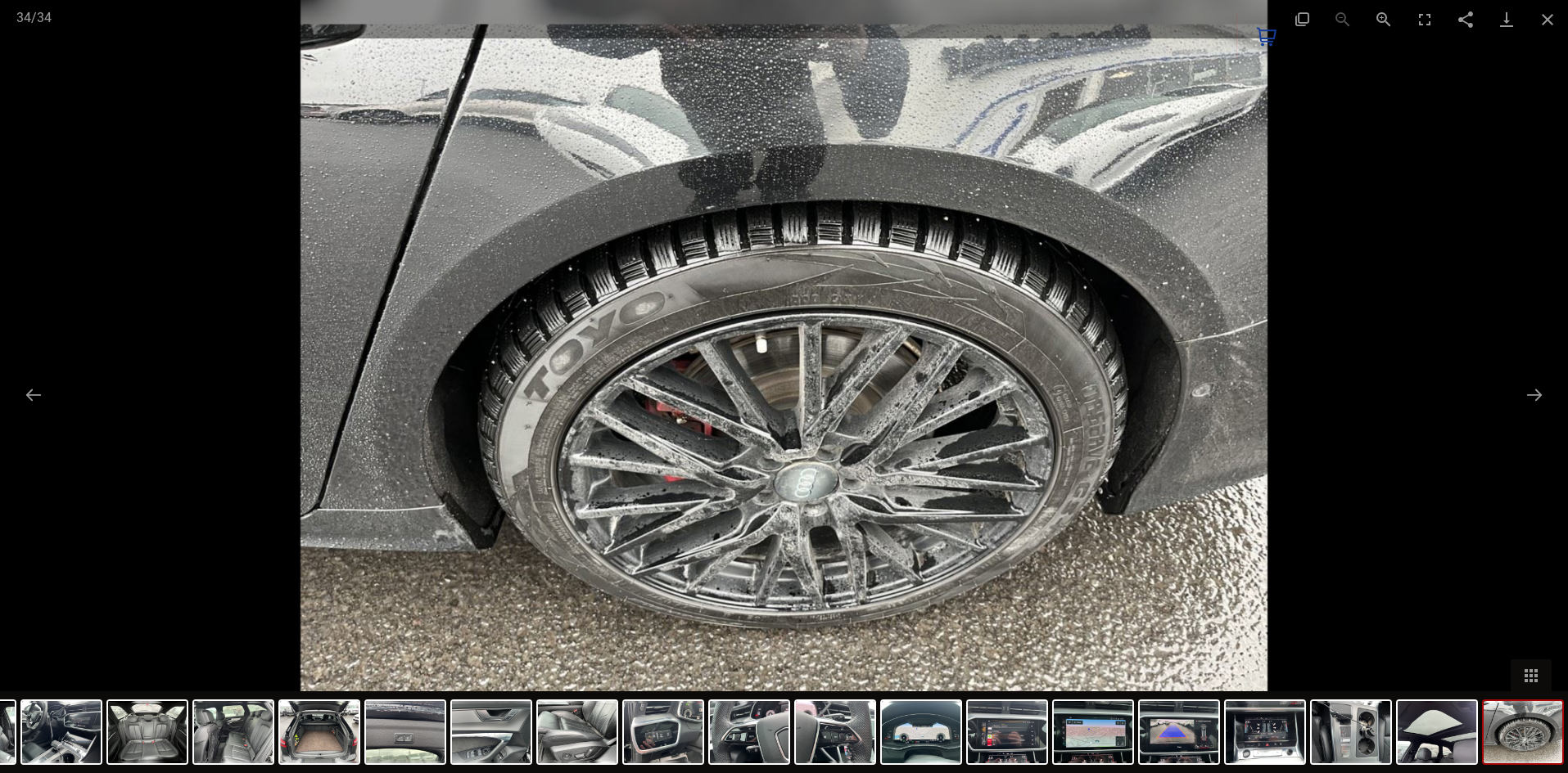
click at [1373, 222] on div at bounding box center [784, 386] width 1568 height 773
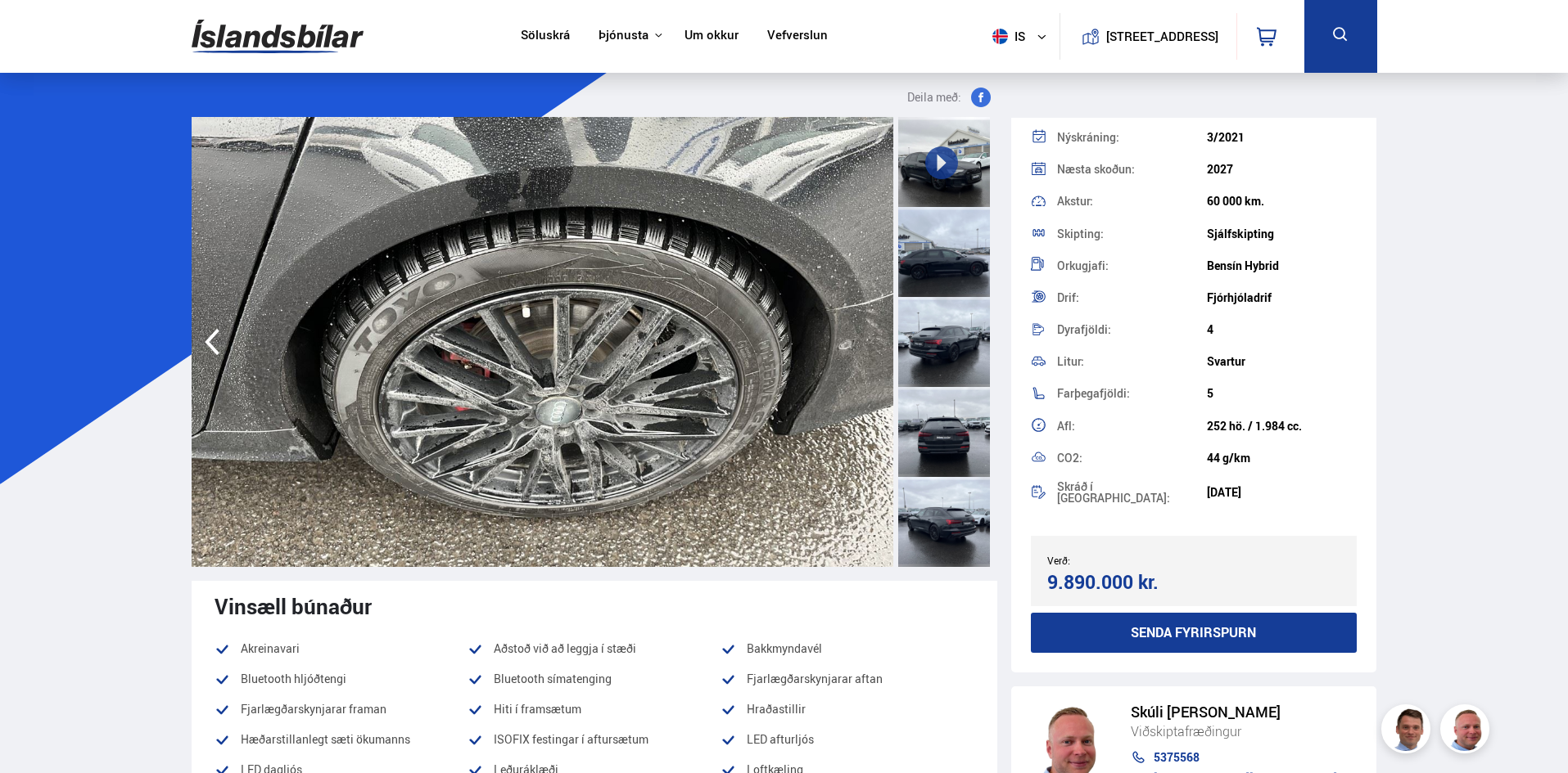
click at [950, 279] on div at bounding box center [943, 251] width 91 height 90
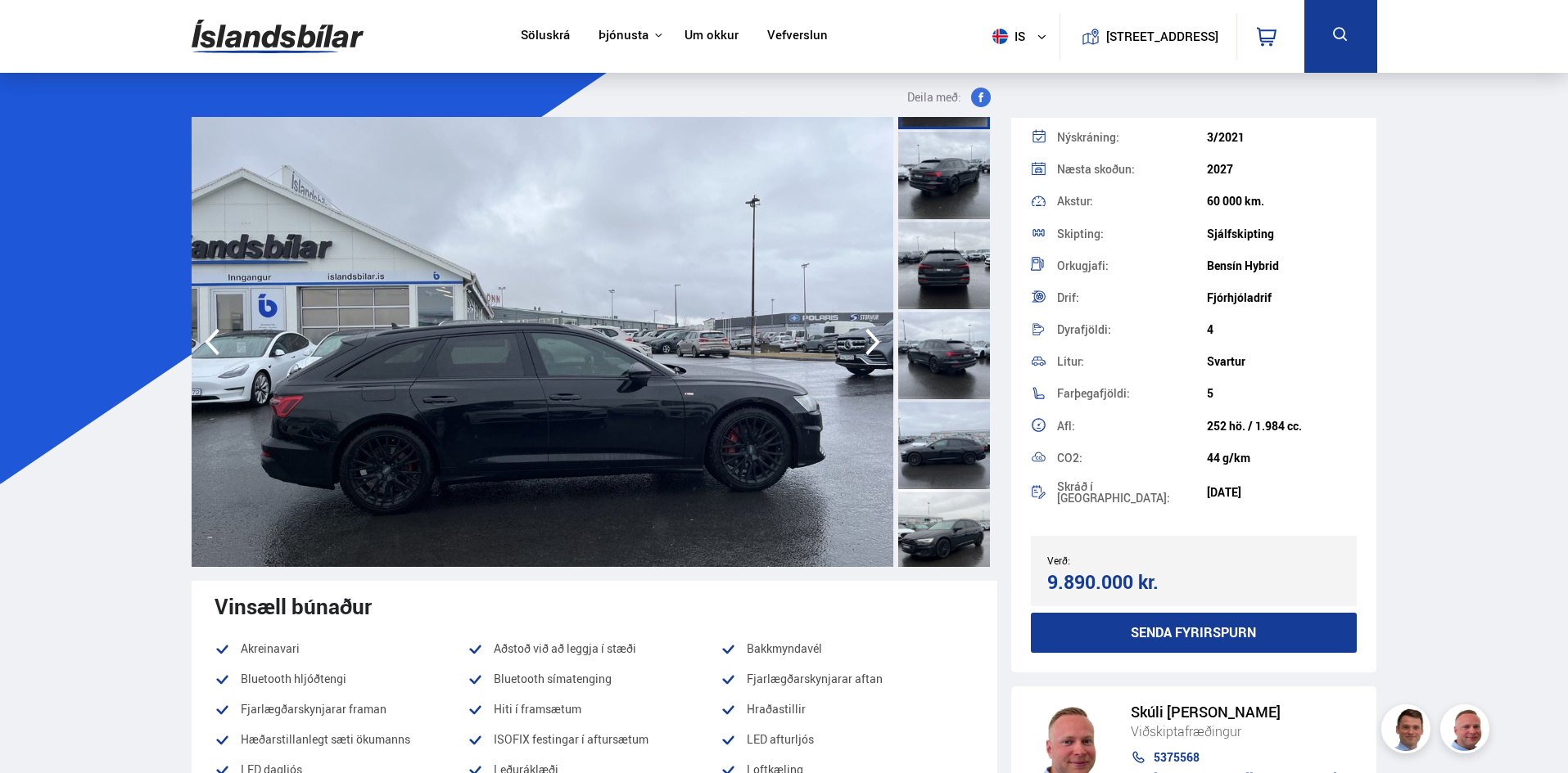
scroll to position [327, 0]
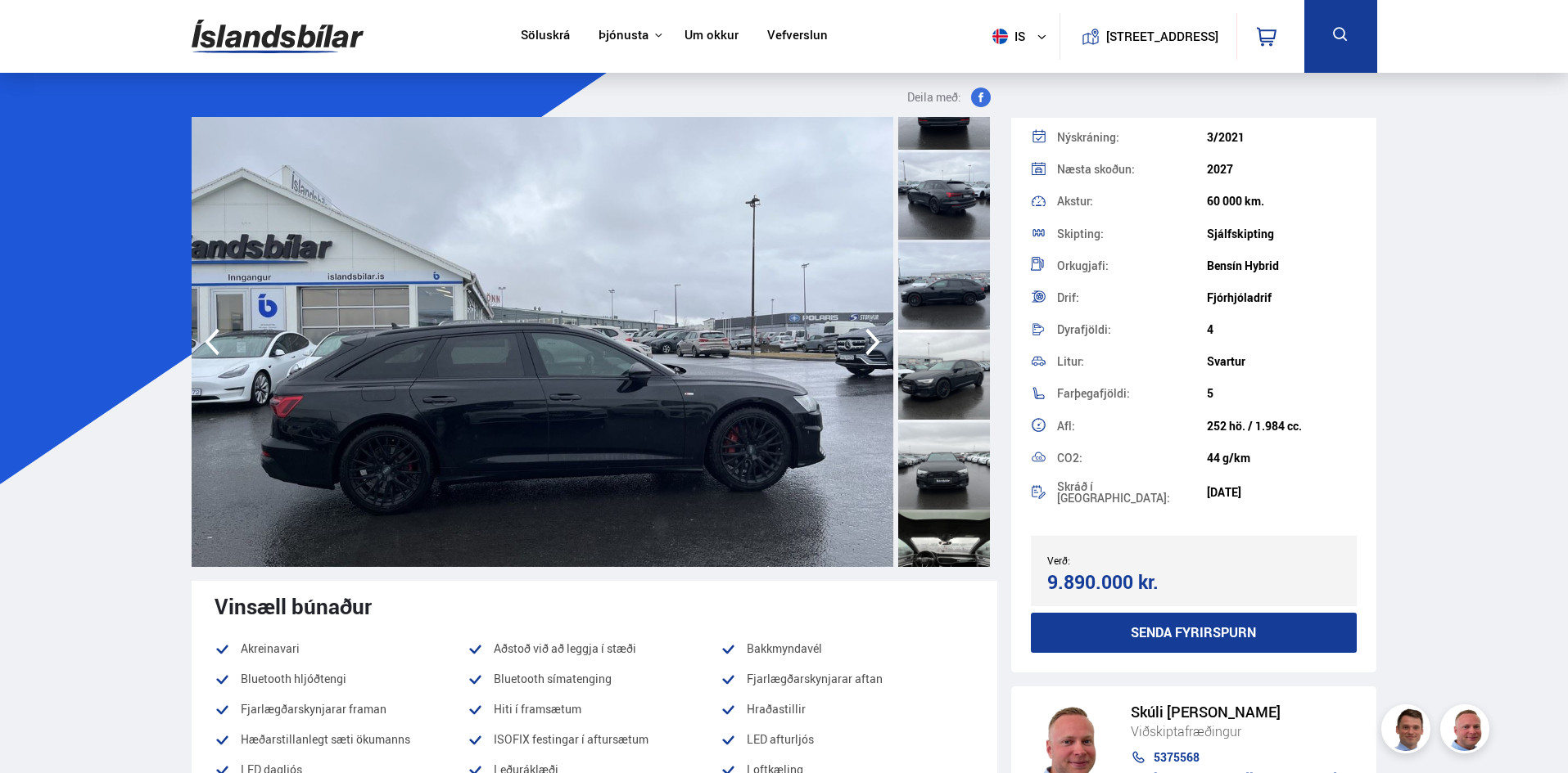
click at [946, 461] on div at bounding box center [943, 464] width 91 height 90
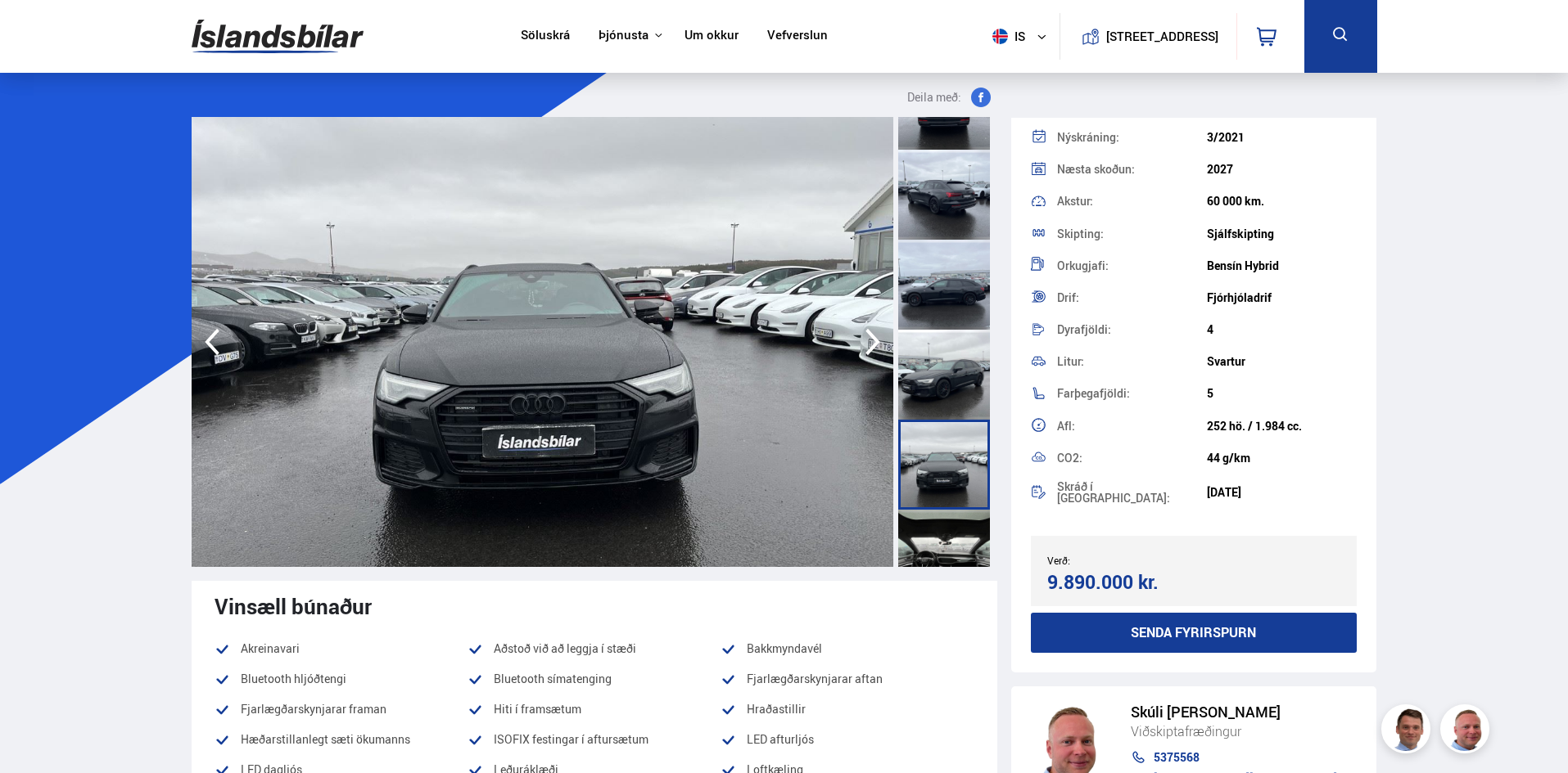
click at [700, 454] on img at bounding box center [542, 342] width 702 height 450
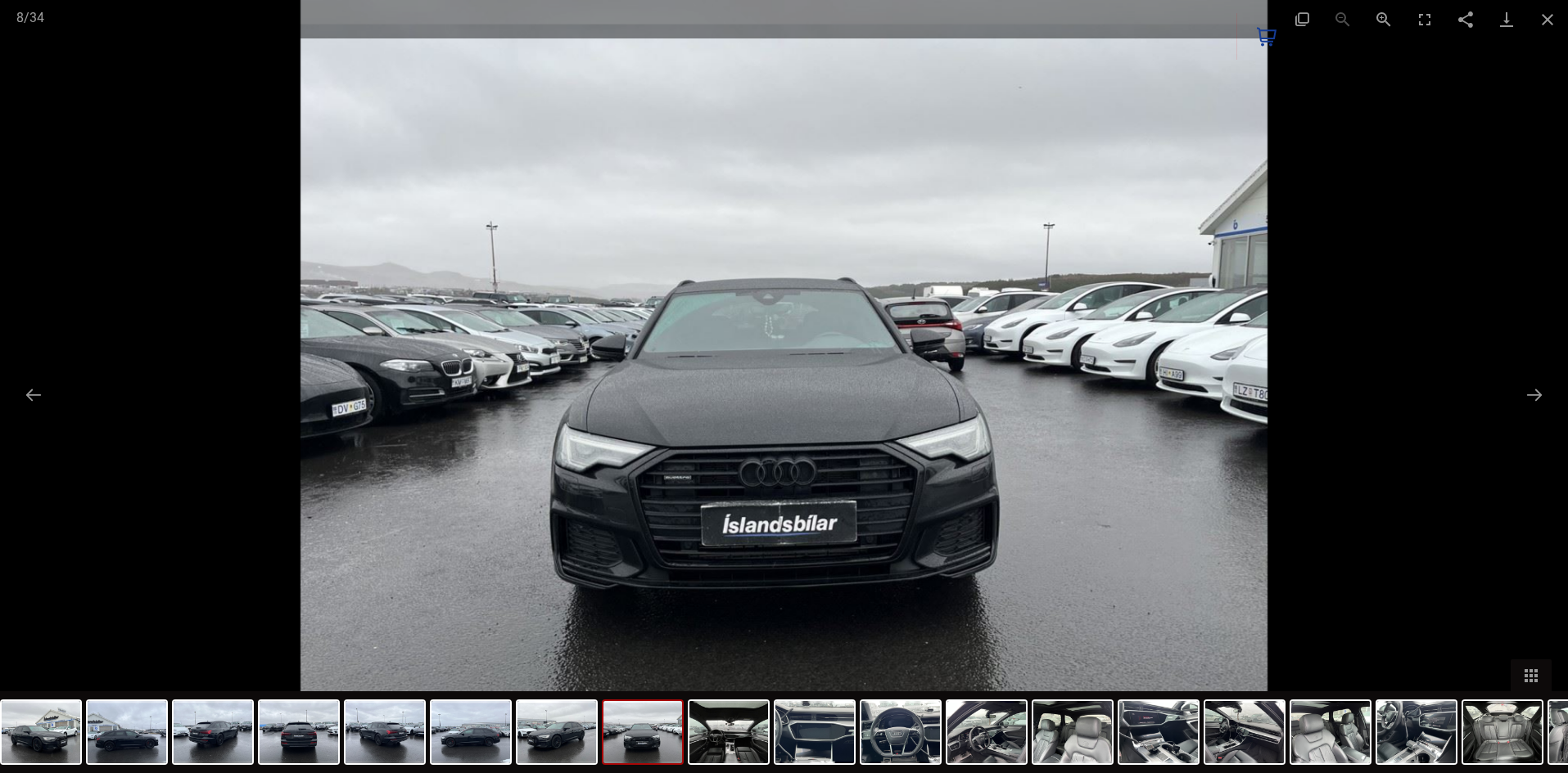
click at [899, 419] on img at bounding box center [784, 386] width 966 height 773
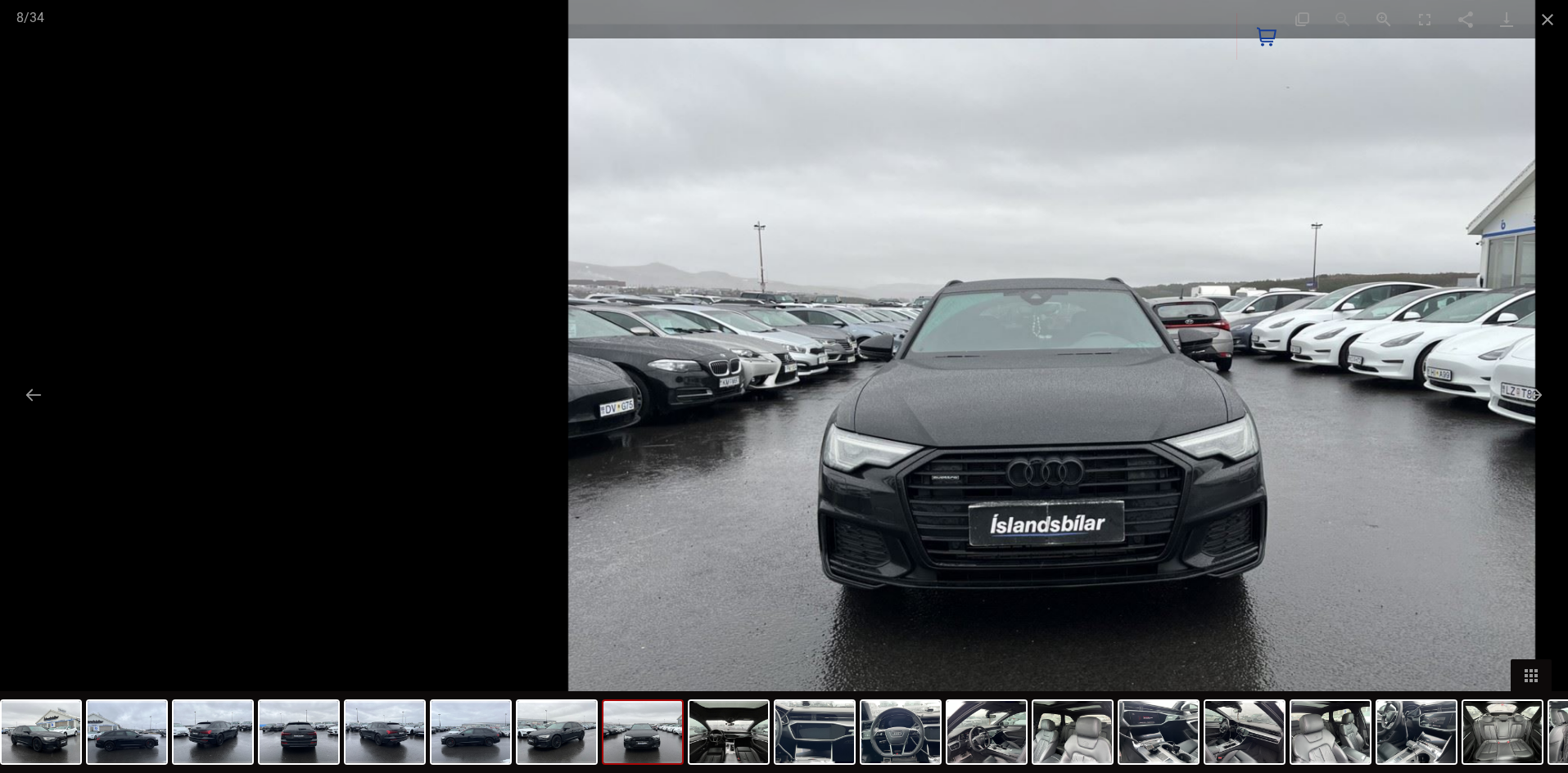
drag, startPoint x: 844, startPoint y: 381, endPoint x: 8, endPoint y: 146, distance: 868.4
click at [568, 192] on img at bounding box center [1051, 386] width 966 height 773
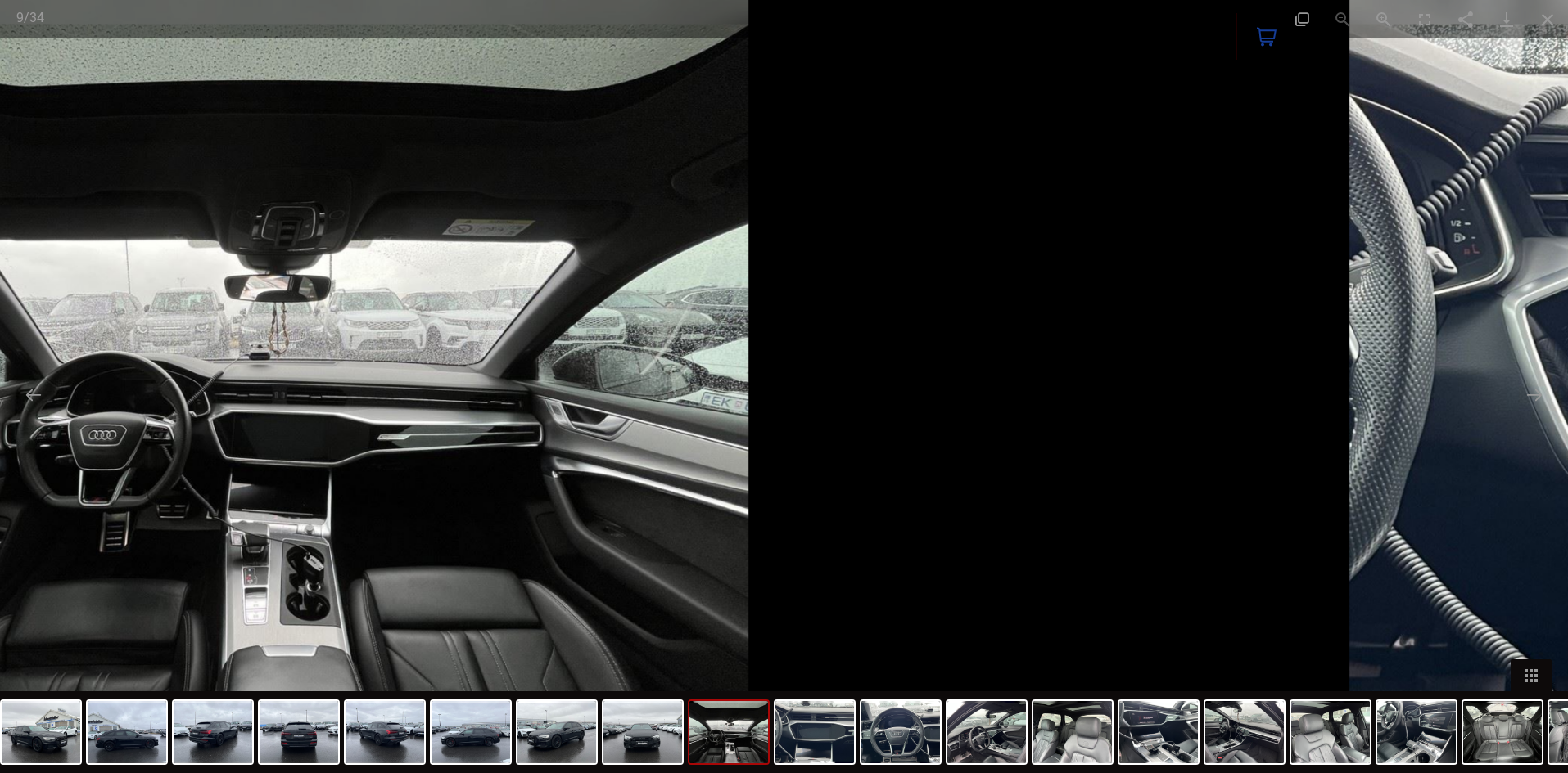
drag, startPoint x: 991, startPoint y: 254, endPoint x: 0, endPoint y: 75, distance: 1007.0
click at [0, 75] on img at bounding box center [264, 386] width 966 height 773
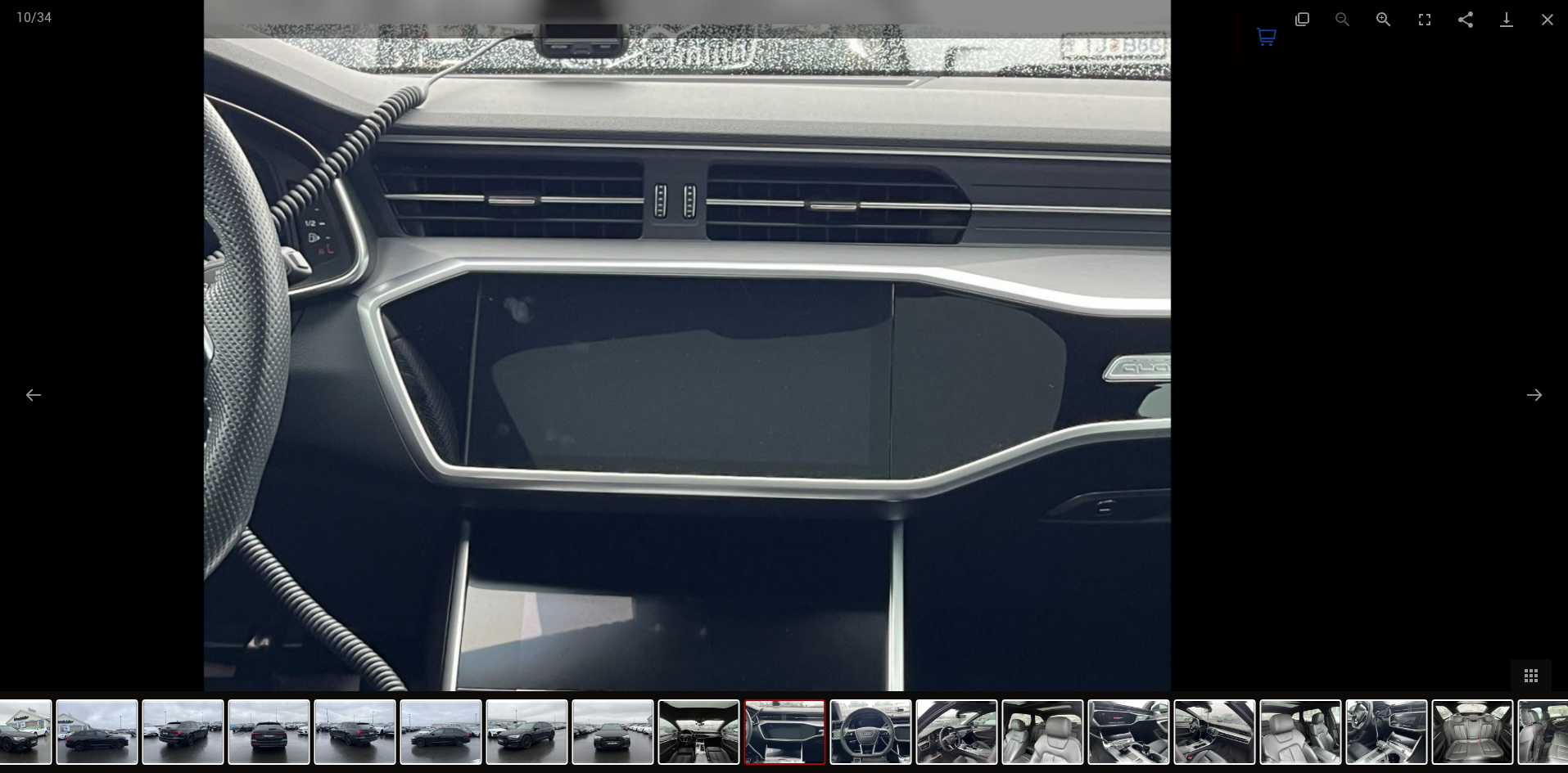
drag, startPoint x: 1074, startPoint y: 302, endPoint x: 0, endPoint y: 88, distance: 1095.1
click at [204, 167] on img at bounding box center [687, 386] width 966 height 773
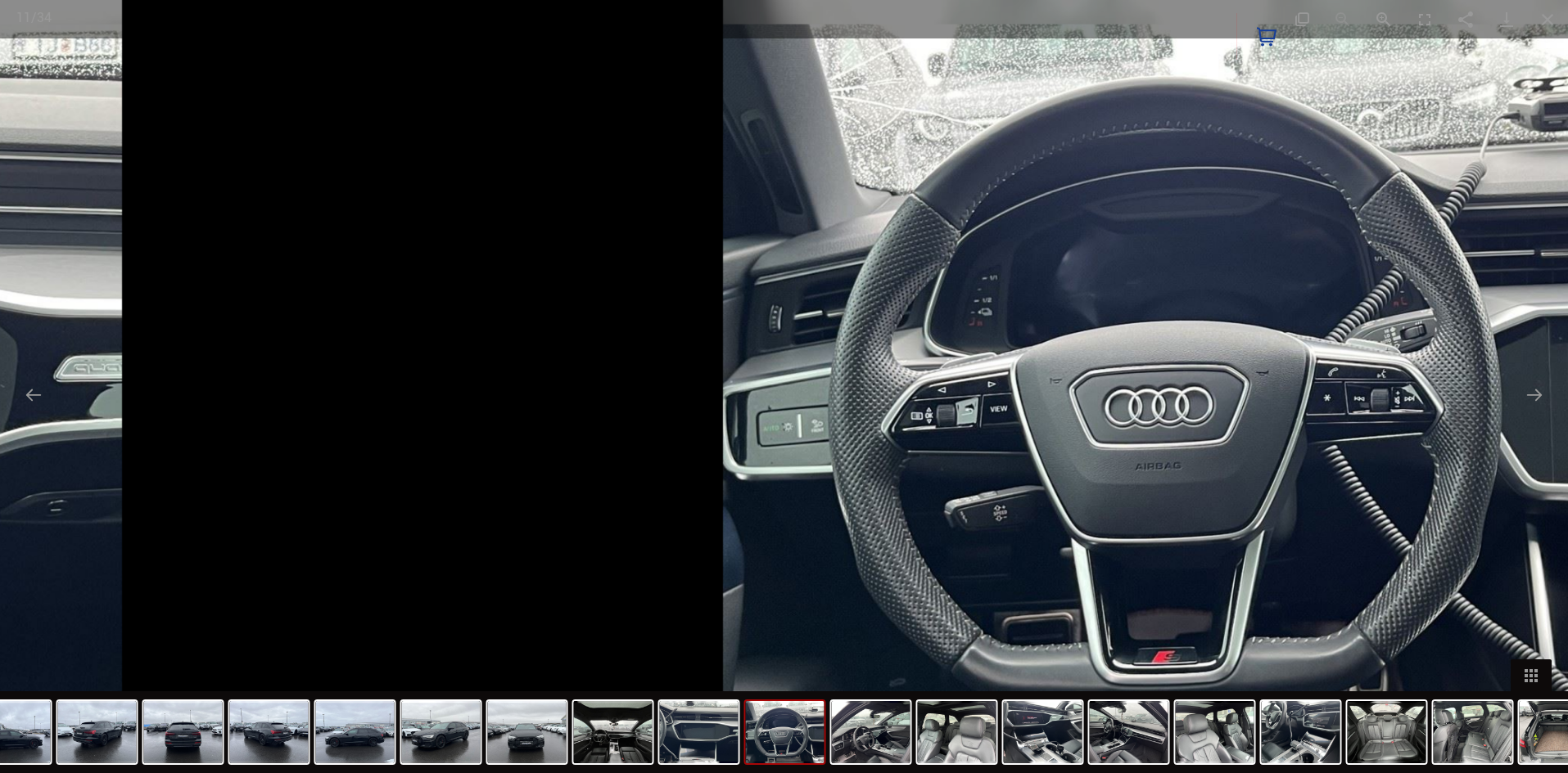
drag, startPoint x: 401, startPoint y: 244, endPoint x: 1374, endPoint y: 348, distance: 978.5
click at [1369, 348] on img at bounding box center [1206, 386] width 966 height 773
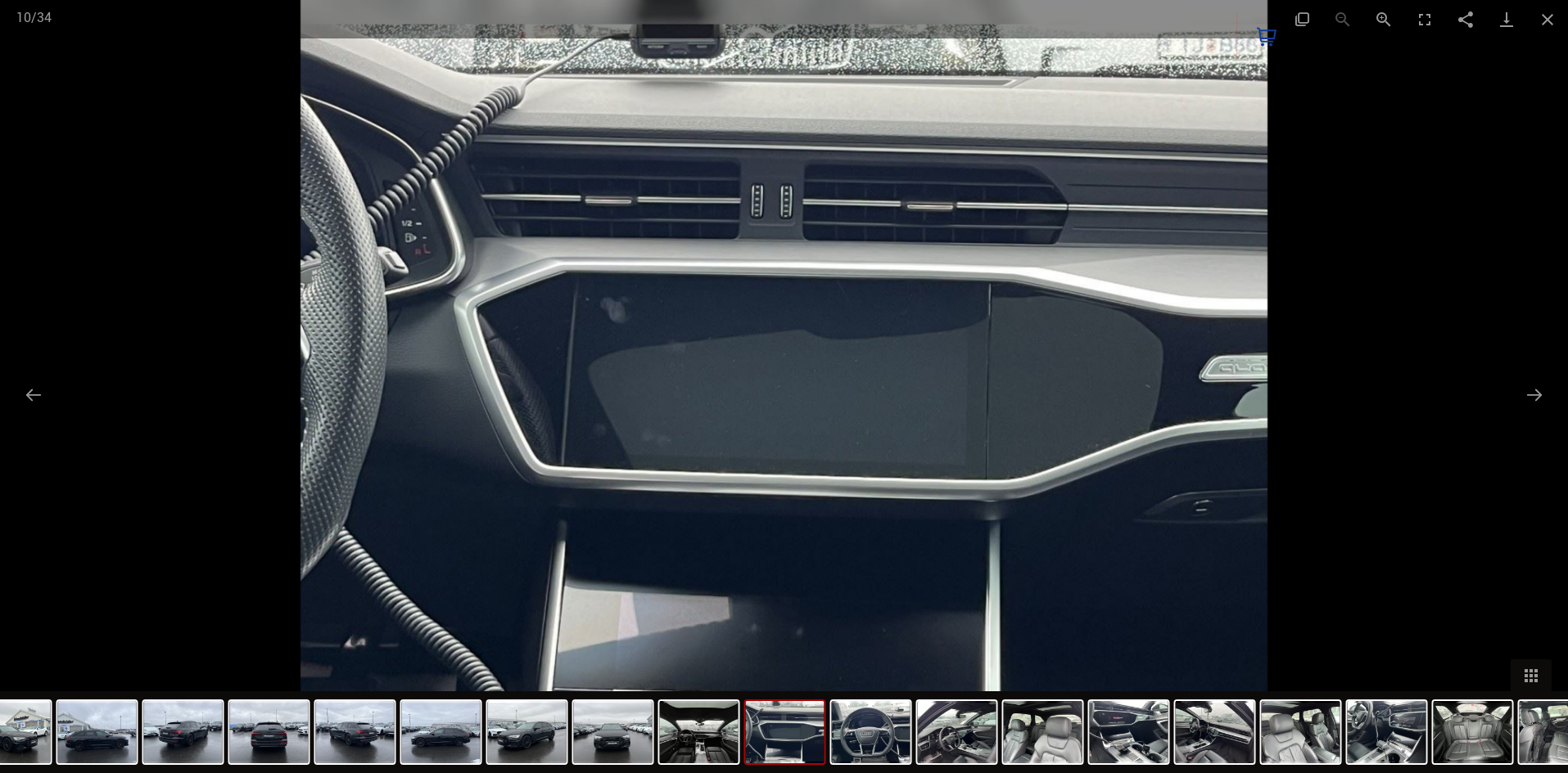
drag, startPoint x: 445, startPoint y: 293, endPoint x: 1276, endPoint y: 295, distance: 831.0
click at [1130, 295] on img at bounding box center [784, 386] width 966 height 773
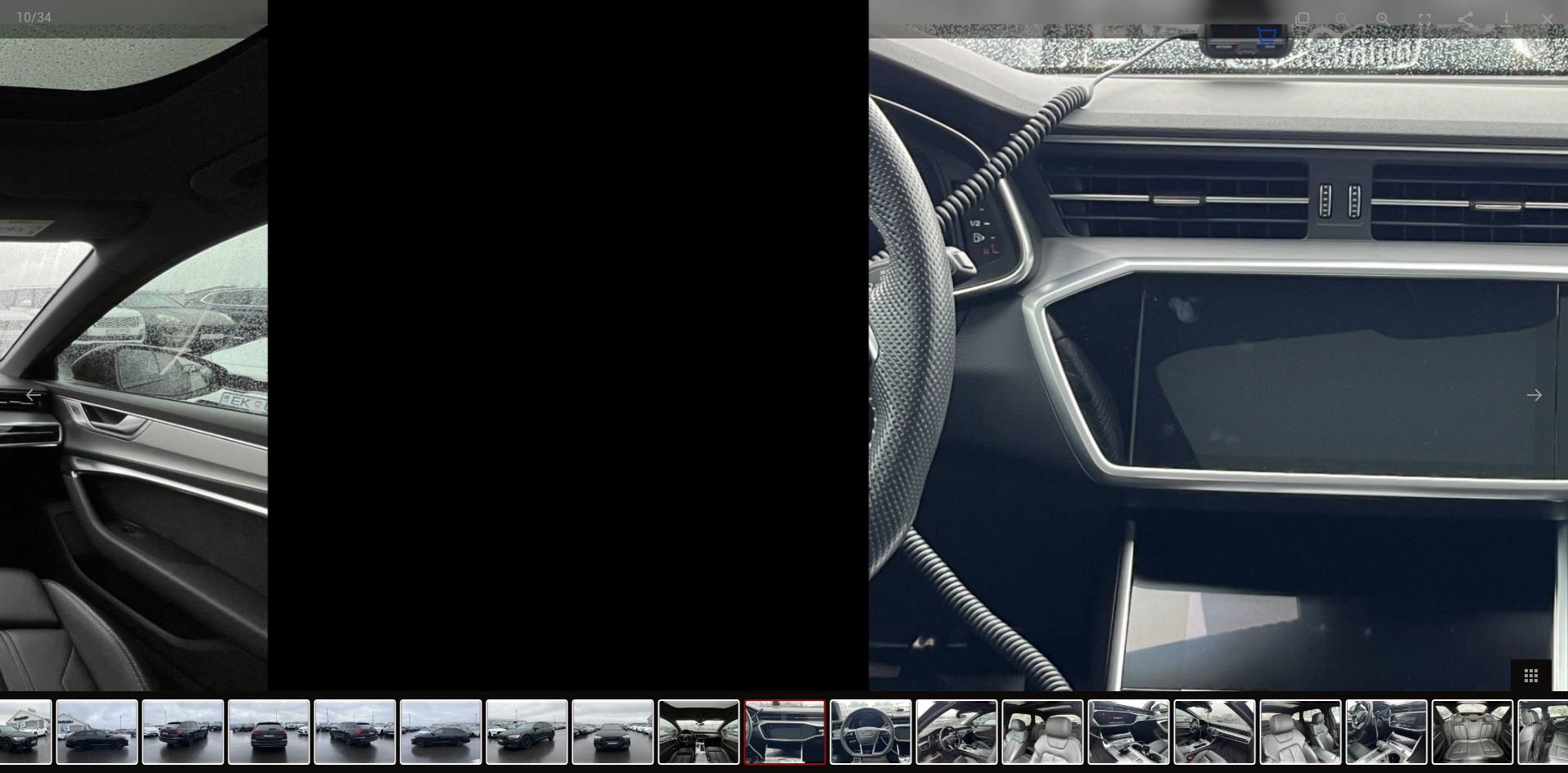
drag, startPoint x: 696, startPoint y: 236, endPoint x: 1571, endPoint y: 230, distance: 875.0
click at [1561, 230] on img at bounding box center [1351, 386] width 966 height 773
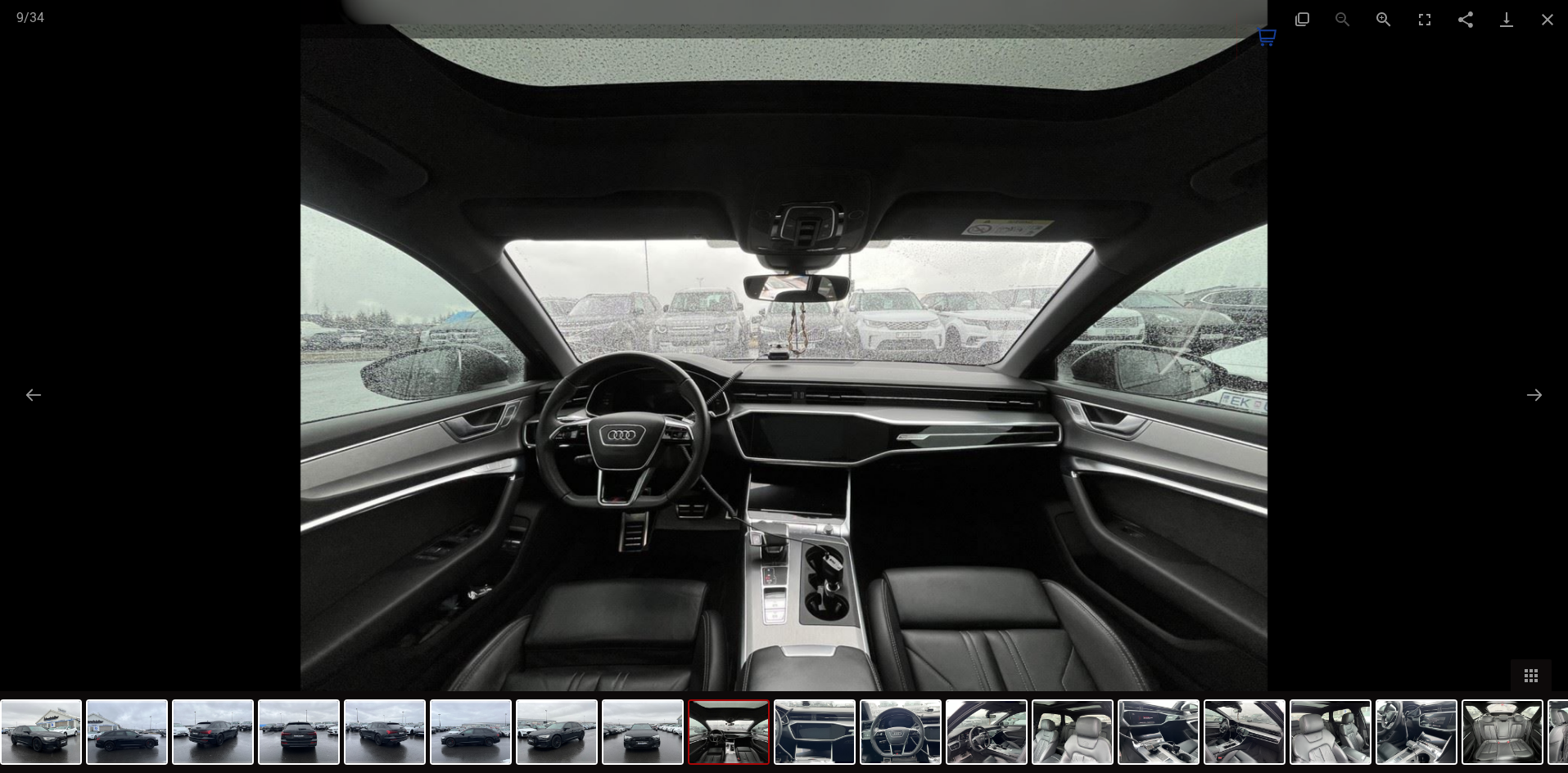
drag, startPoint x: 472, startPoint y: 225, endPoint x: 969, endPoint y: 290, distance: 501.2
click at [969, 290] on img at bounding box center [784, 386] width 966 height 773
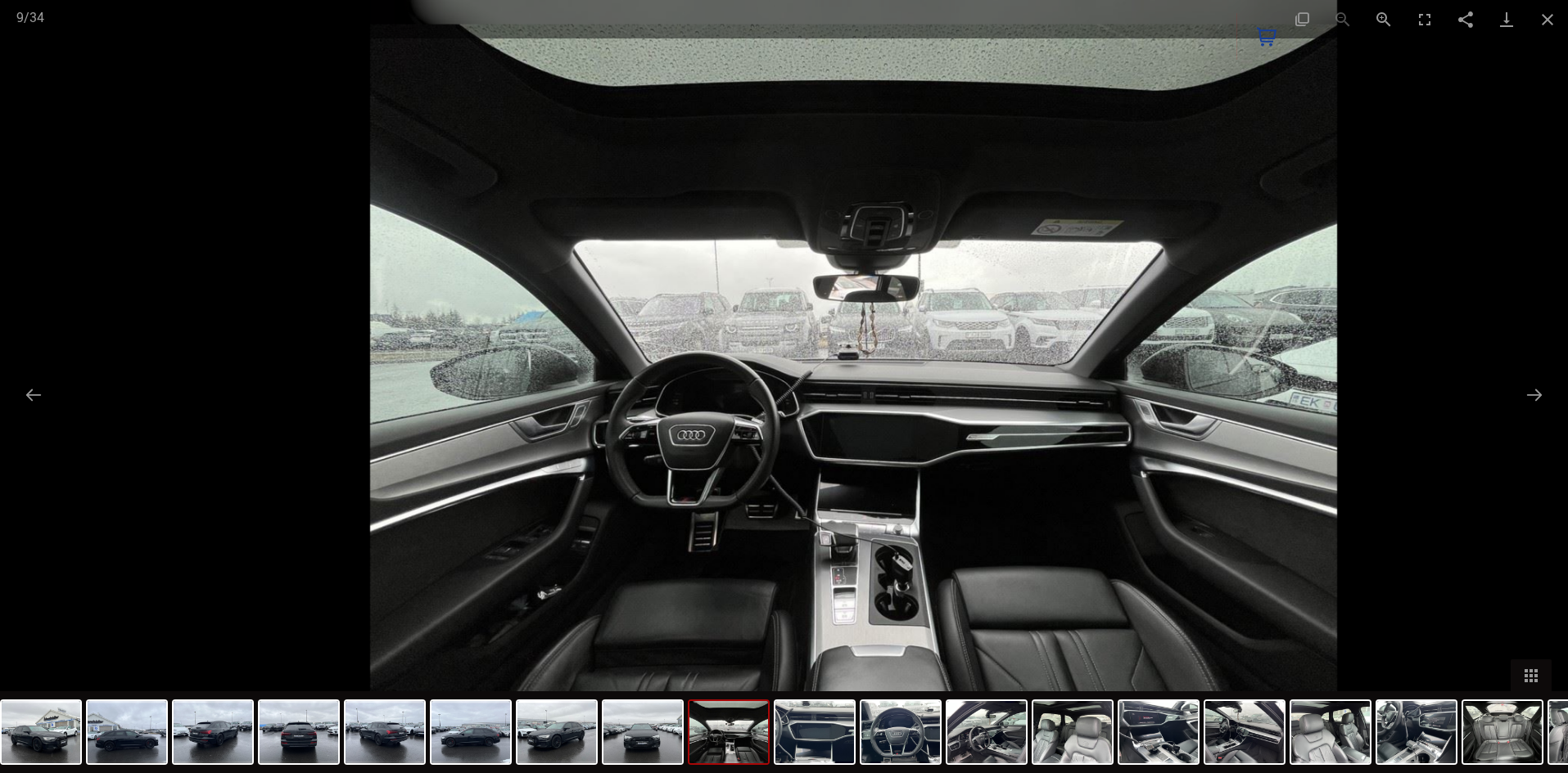
drag, startPoint x: 507, startPoint y: 253, endPoint x: 1336, endPoint y: 318, distance: 831.5
click at [1183, 313] on img at bounding box center [853, 386] width 966 height 773
